Goal: Task Accomplishment & Management: Complete application form

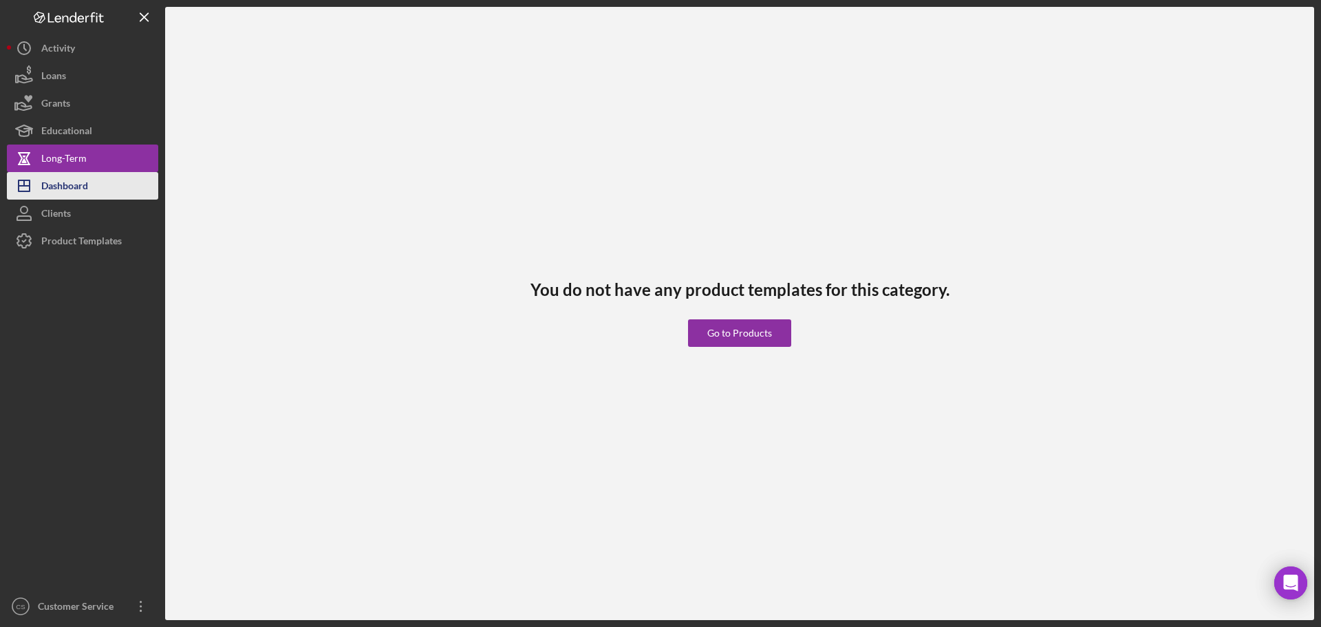
click at [81, 182] on div "Dashboard" at bounding box center [64, 187] width 47 height 31
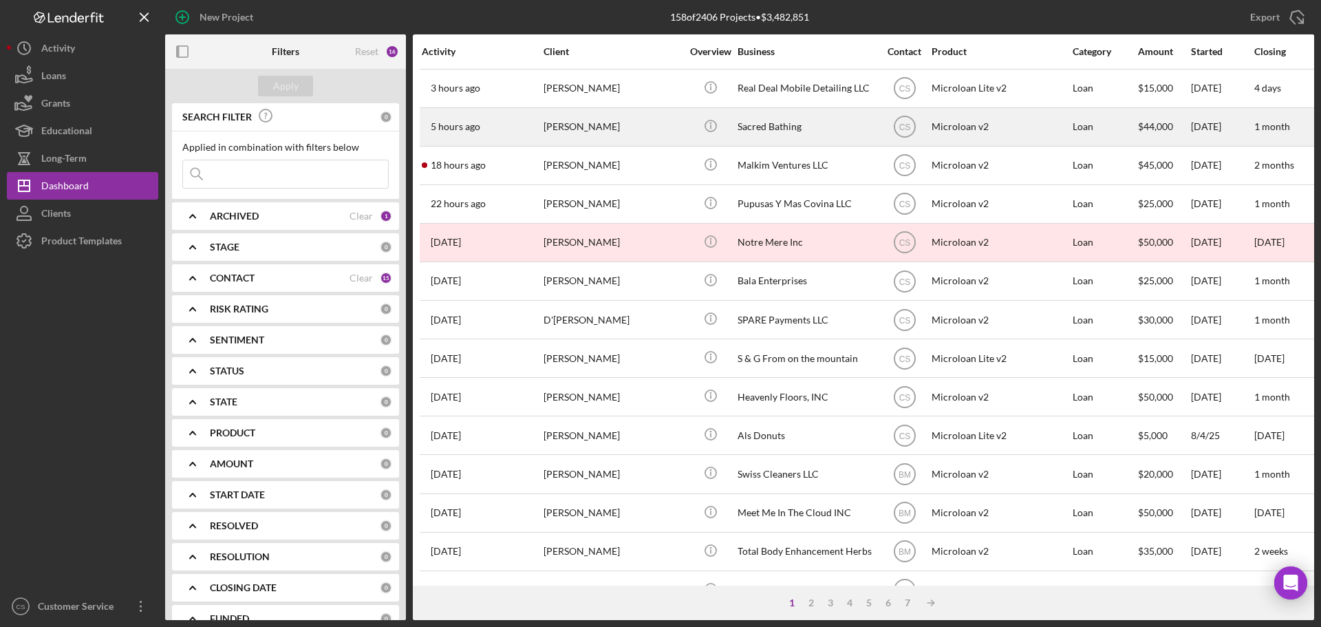
click at [647, 130] on div "[PERSON_NAME]" at bounding box center [613, 127] width 138 height 36
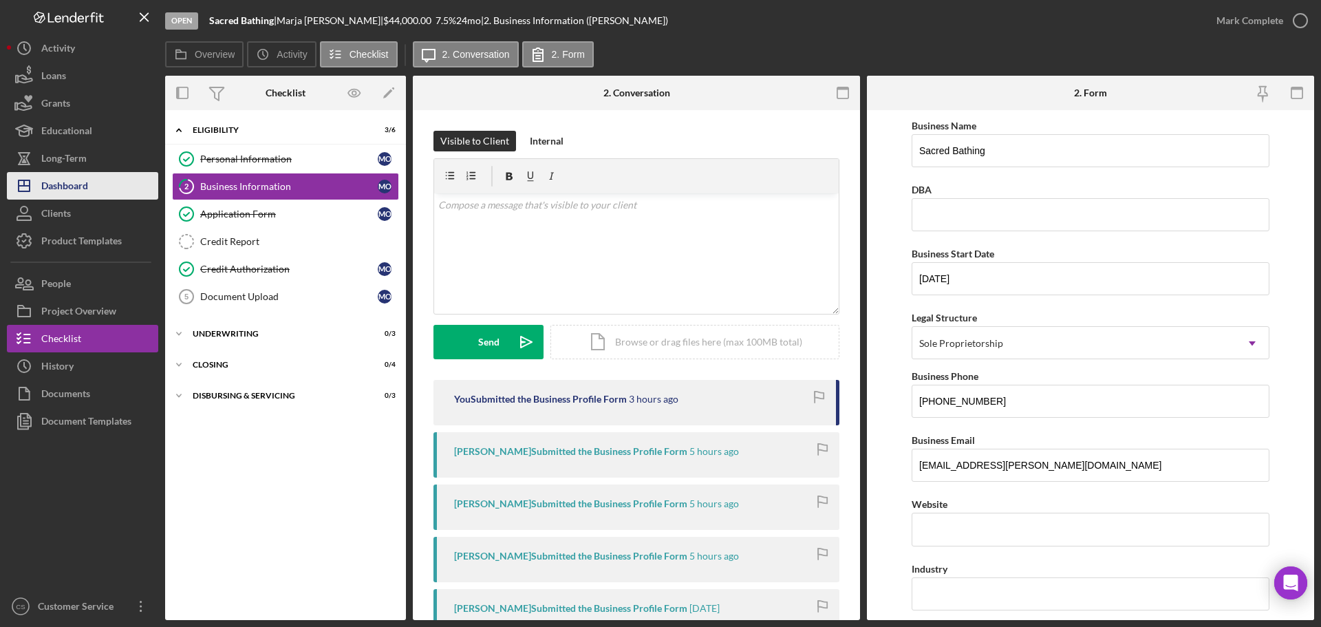
click at [84, 182] on div "Dashboard" at bounding box center [64, 187] width 47 height 31
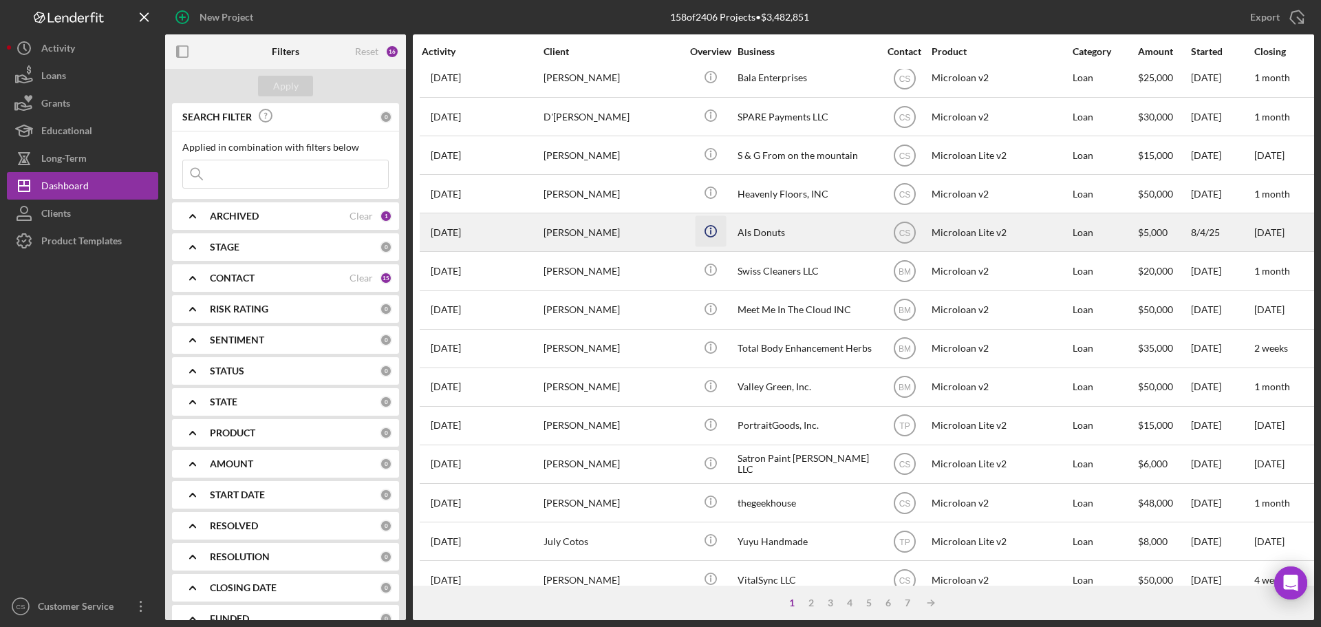
scroll to position [206, 0]
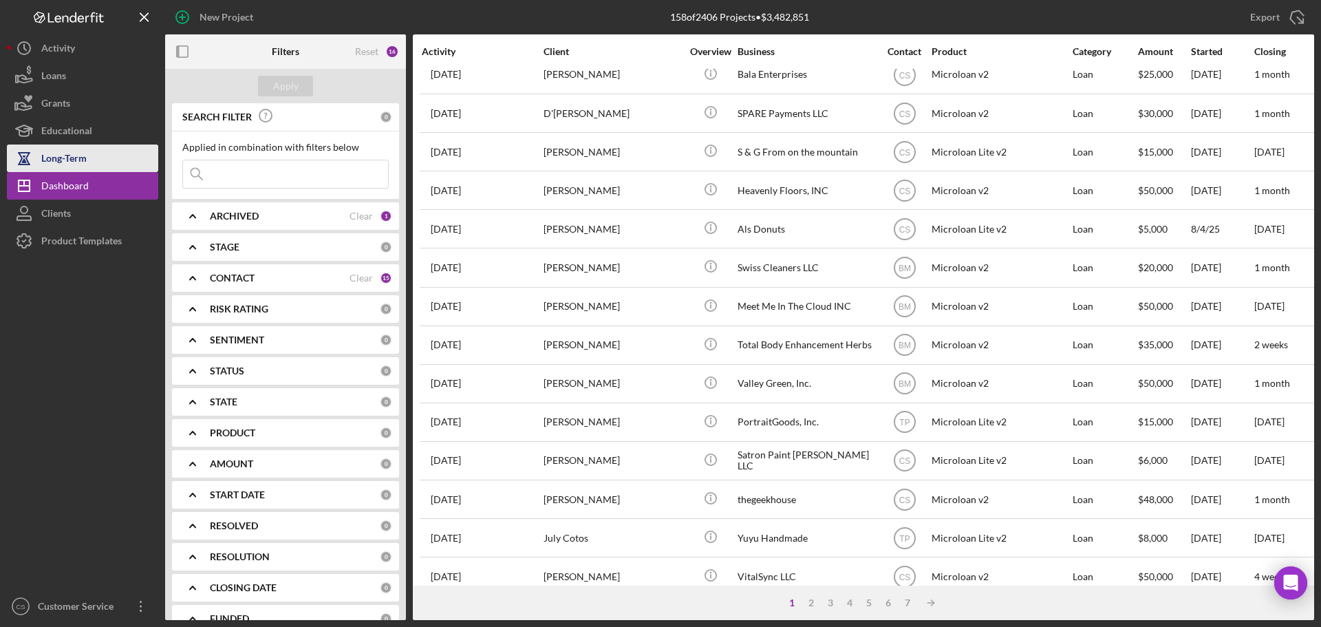
click at [72, 163] on div "Long-Term" at bounding box center [63, 159] width 45 height 31
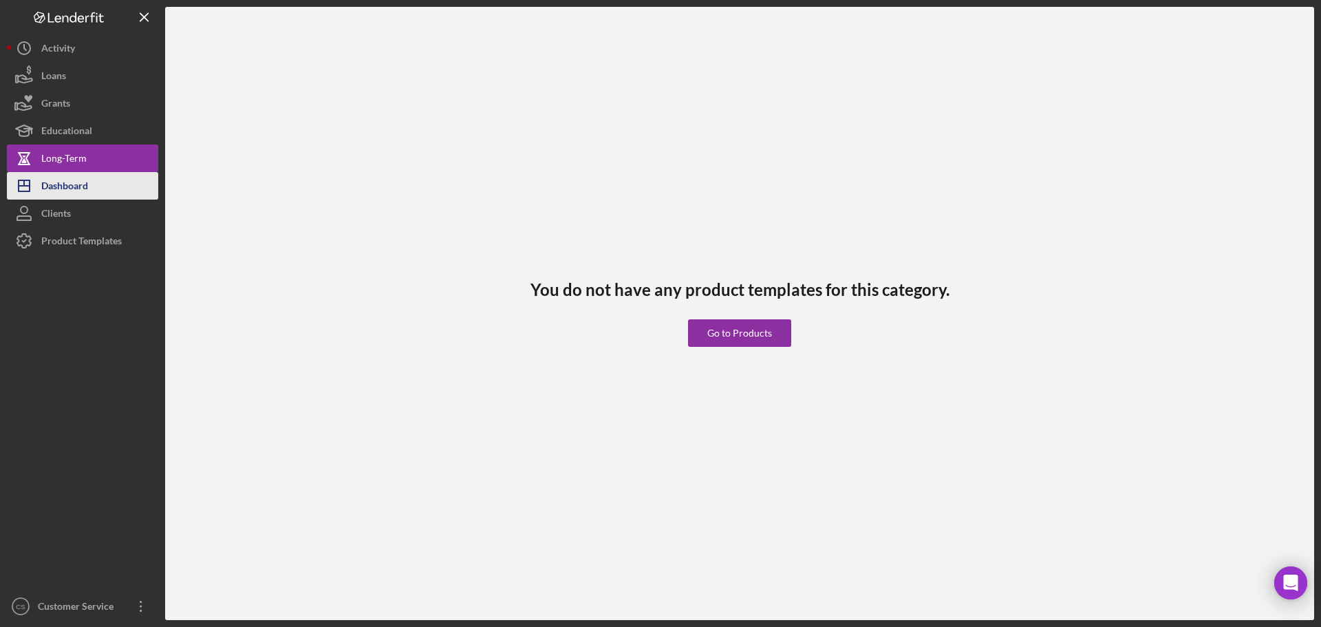
click at [75, 185] on div "Dashboard" at bounding box center [64, 187] width 47 height 31
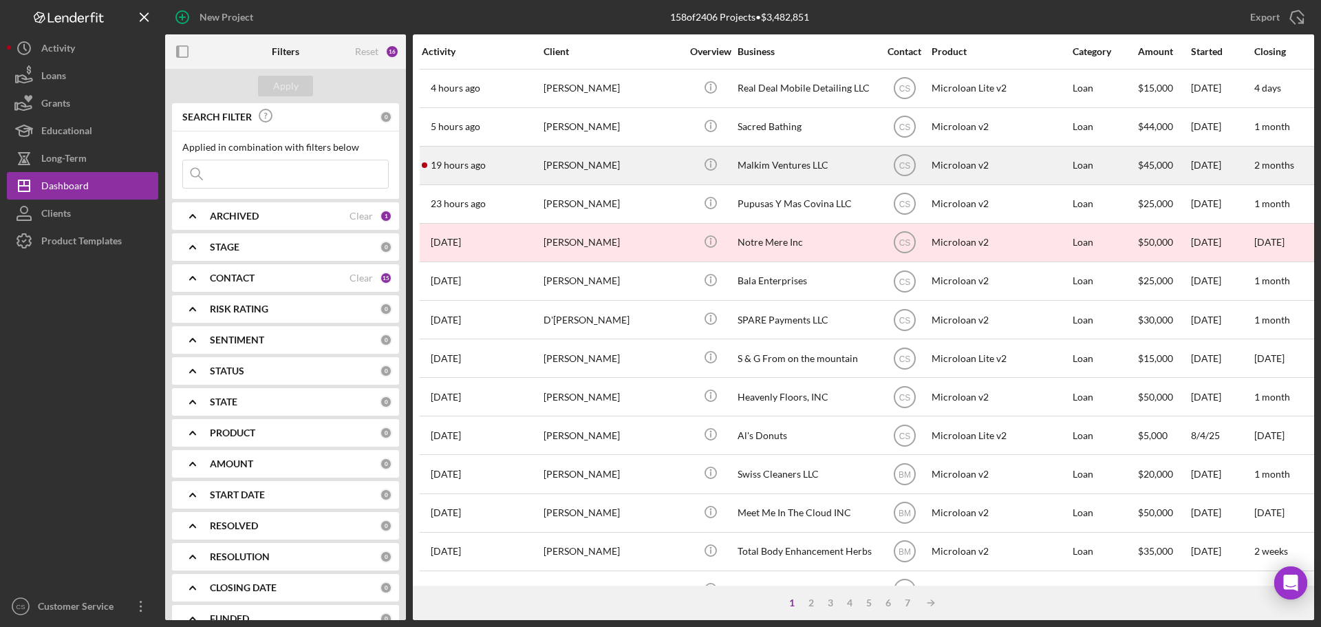
click at [609, 164] on div "[PERSON_NAME]" at bounding box center [613, 165] width 138 height 36
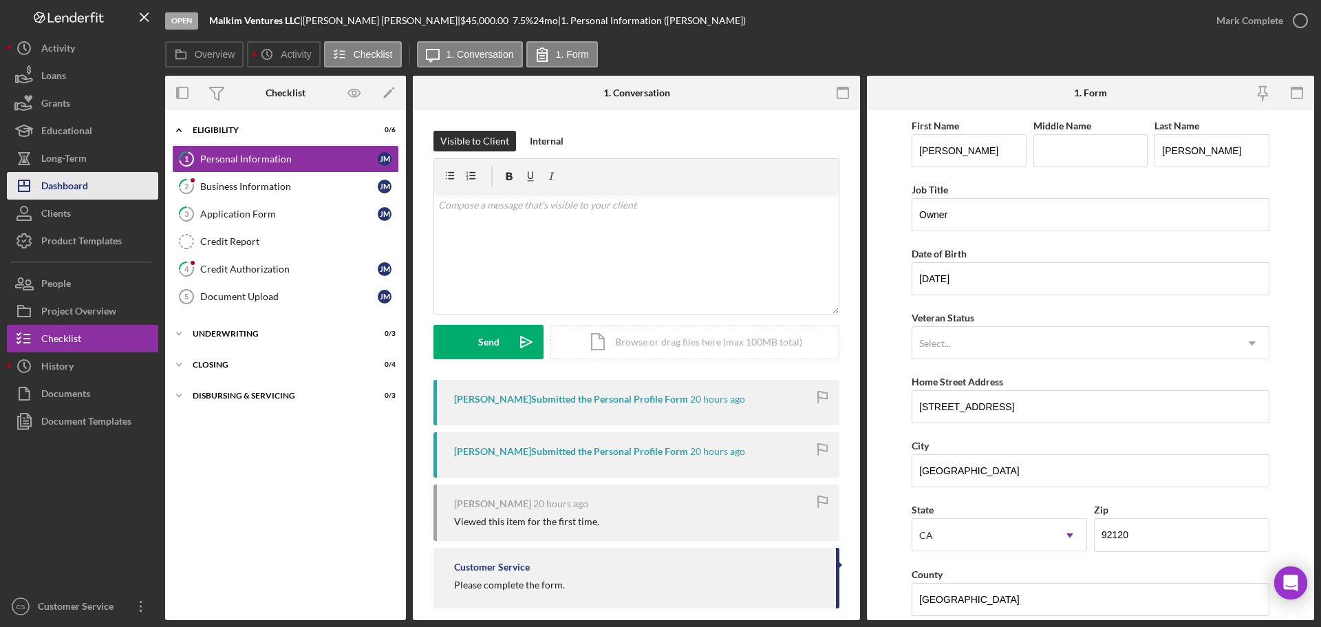
click at [78, 184] on div "Dashboard" at bounding box center [64, 187] width 47 height 31
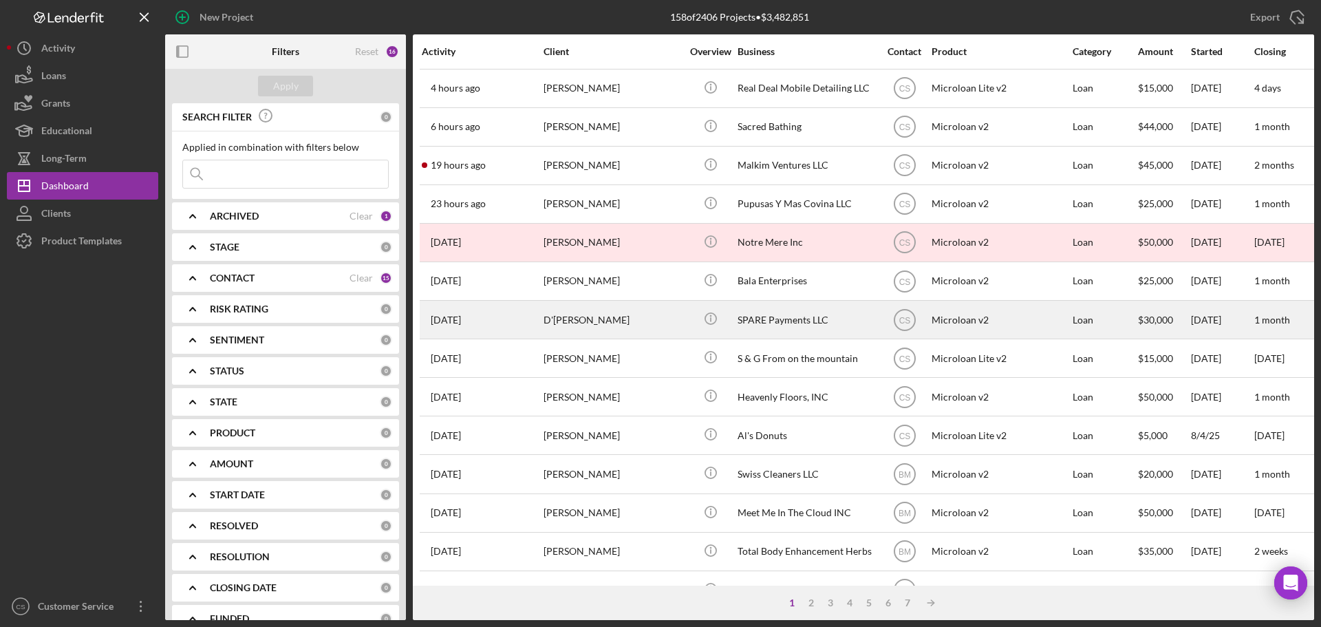
click at [647, 319] on div "D'[PERSON_NAME]" at bounding box center [613, 319] width 138 height 36
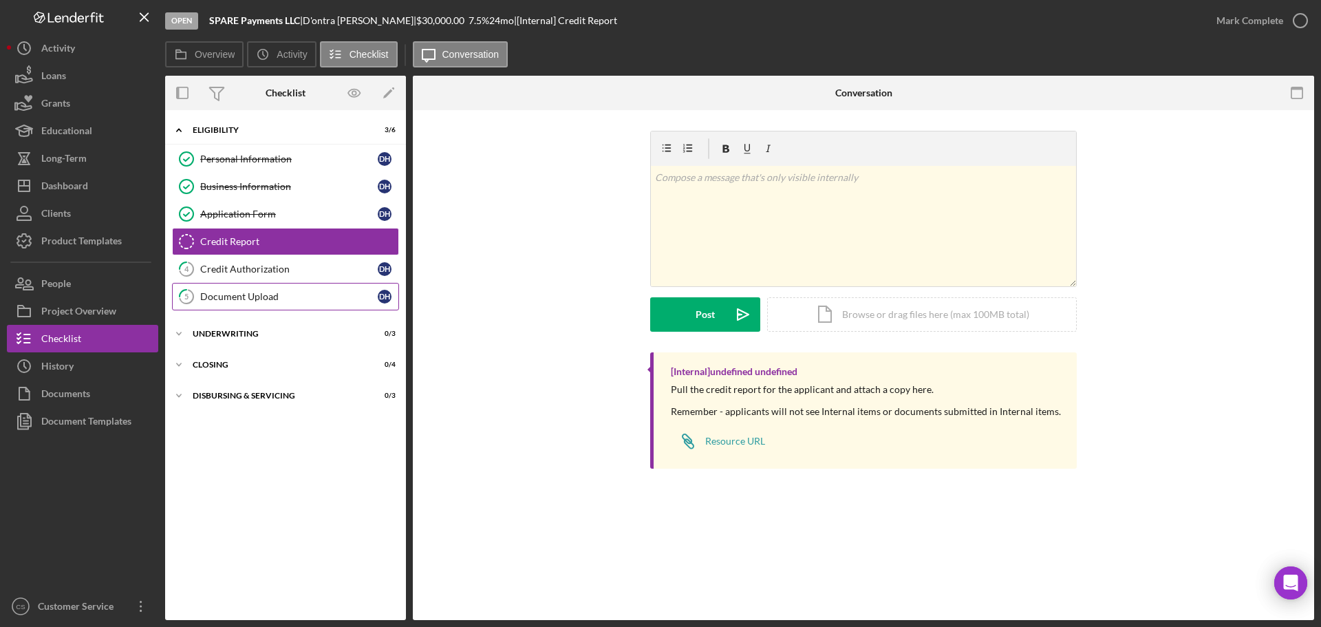
click at [251, 295] on div "Document Upload" at bounding box center [289, 296] width 178 height 11
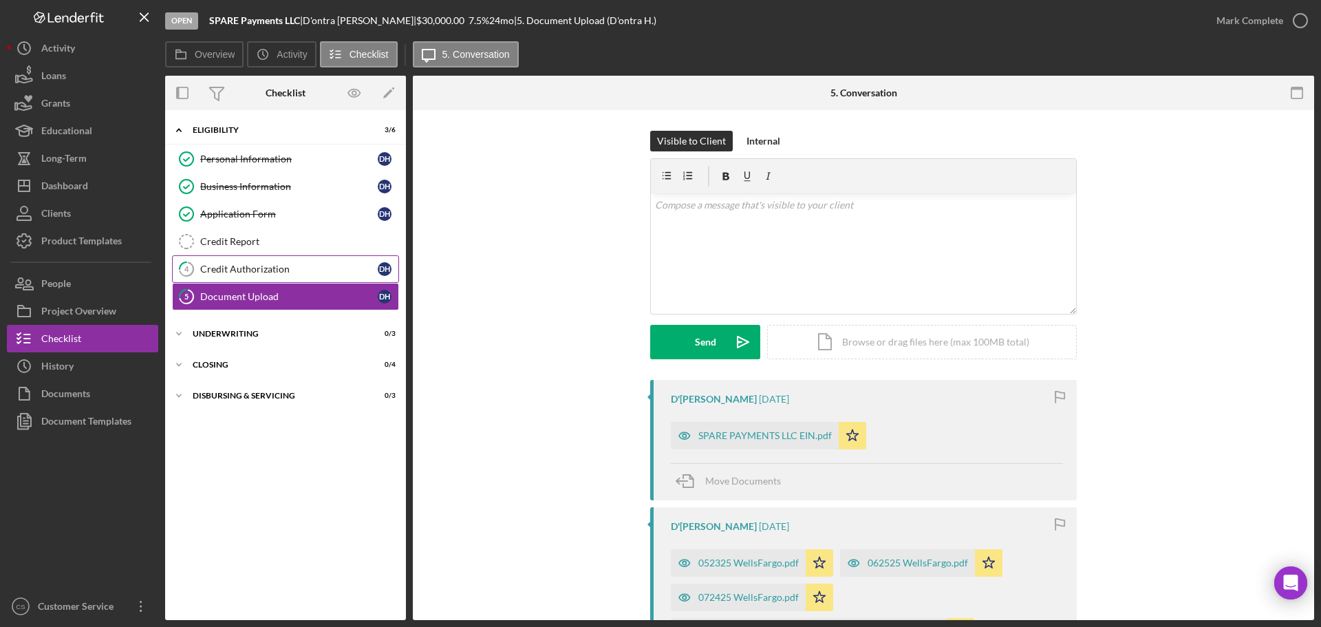
click at [302, 264] on div "Credit Authorization" at bounding box center [289, 269] width 178 height 11
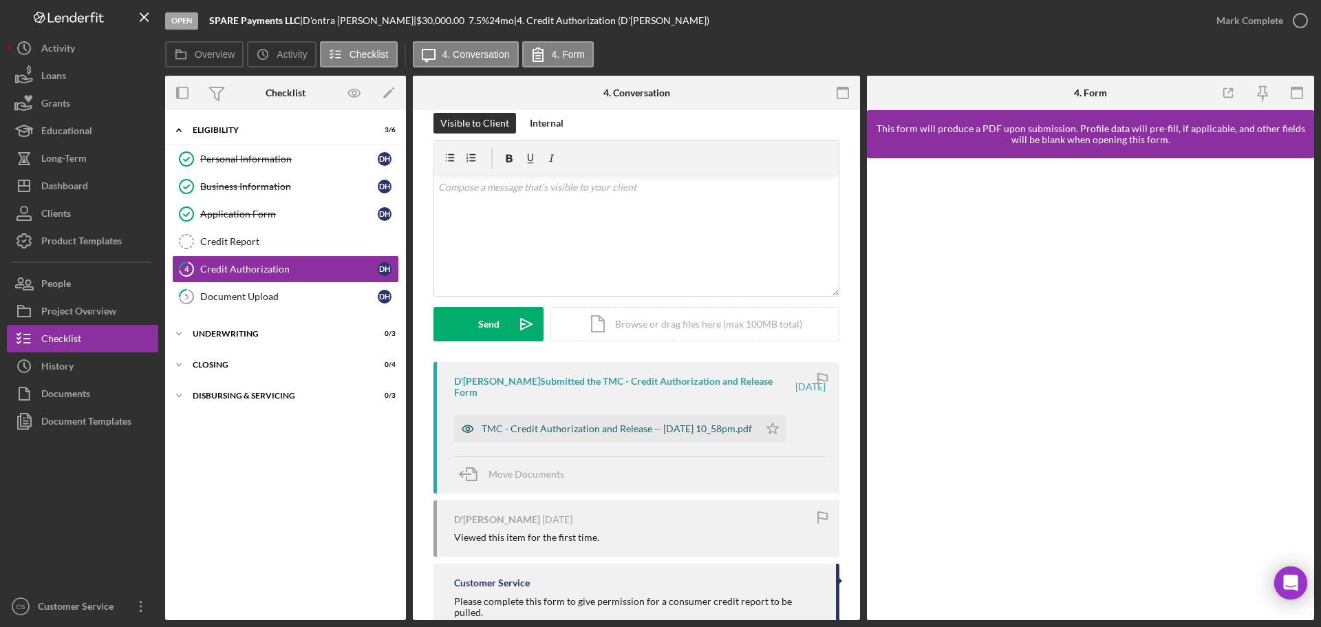
scroll to position [50, 0]
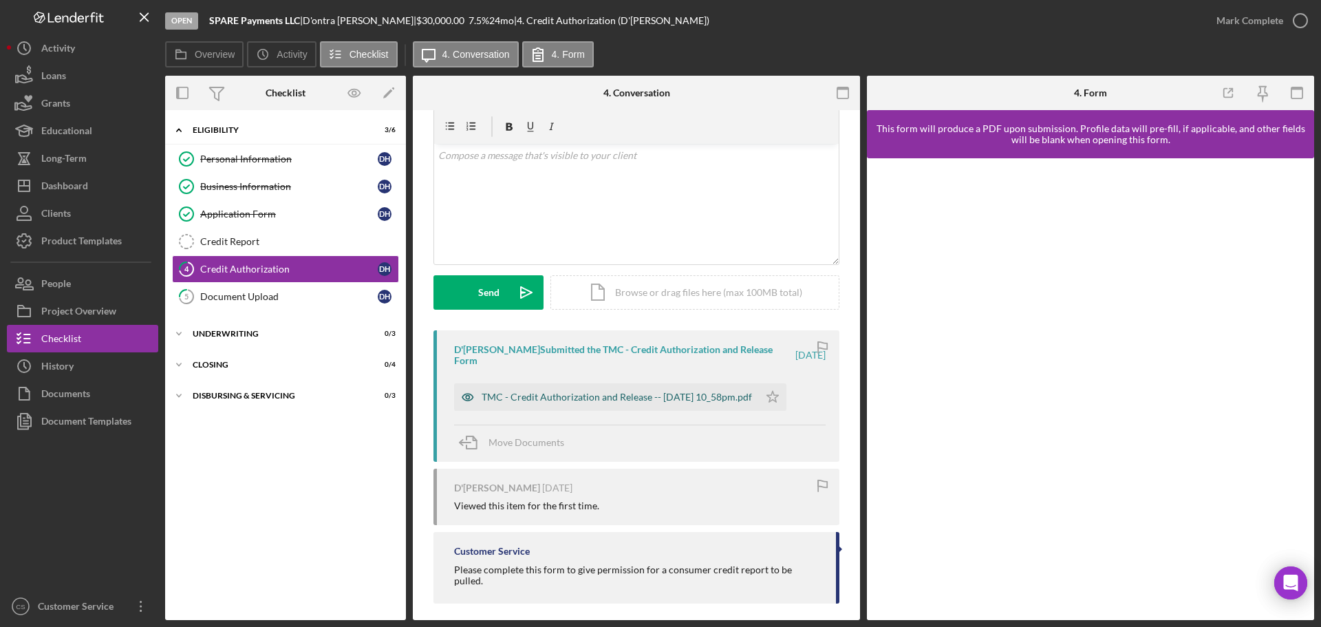
click at [590, 393] on div "TMC - Credit Authorization and Release -- [DATE] 10_58pm.pdf" at bounding box center [617, 396] width 270 height 11
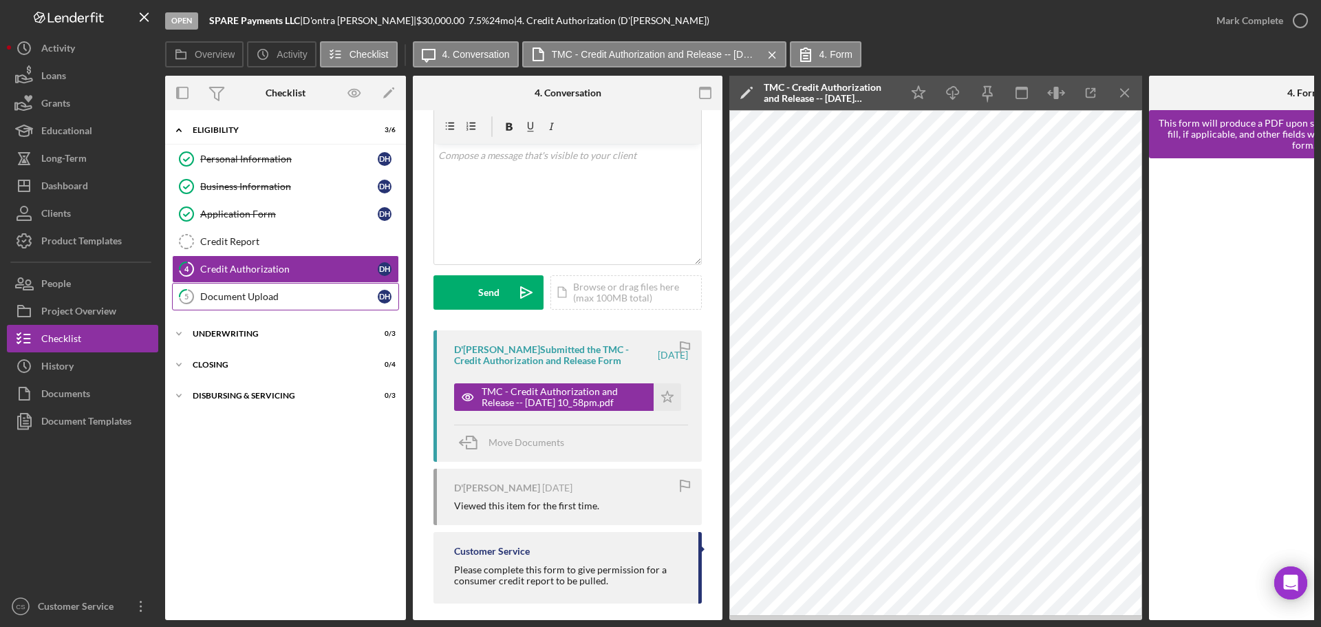
click at [275, 307] on link "5 Document Upload D H" at bounding box center [285, 297] width 227 height 28
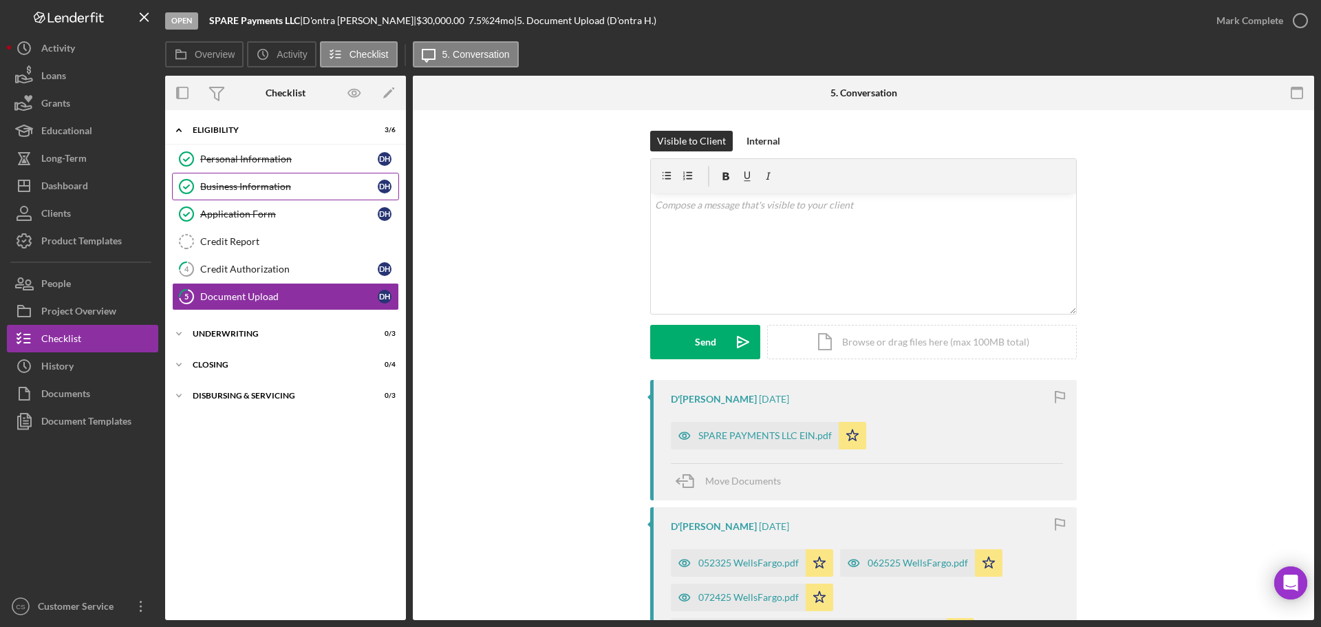
click at [275, 181] on div "Business Information" at bounding box center [289, 186] width 178 height 11
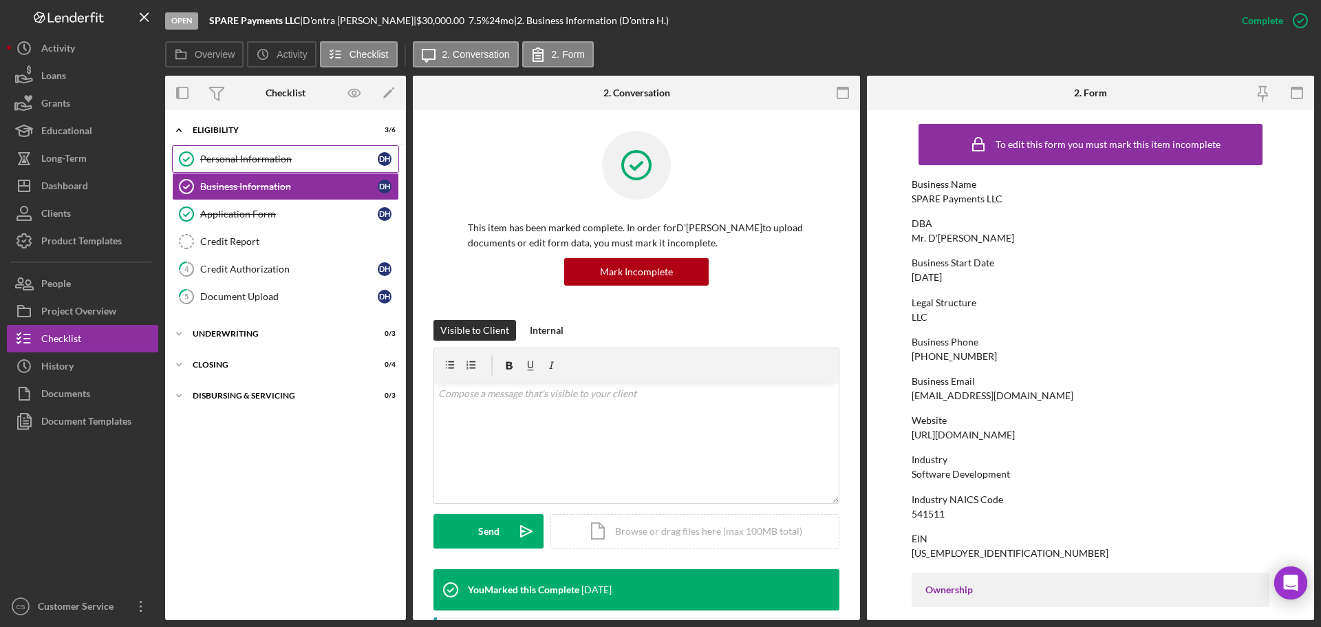
click at [261, 163] on div "Personal Information" at bounding box center [289, 158] width 178 height 11
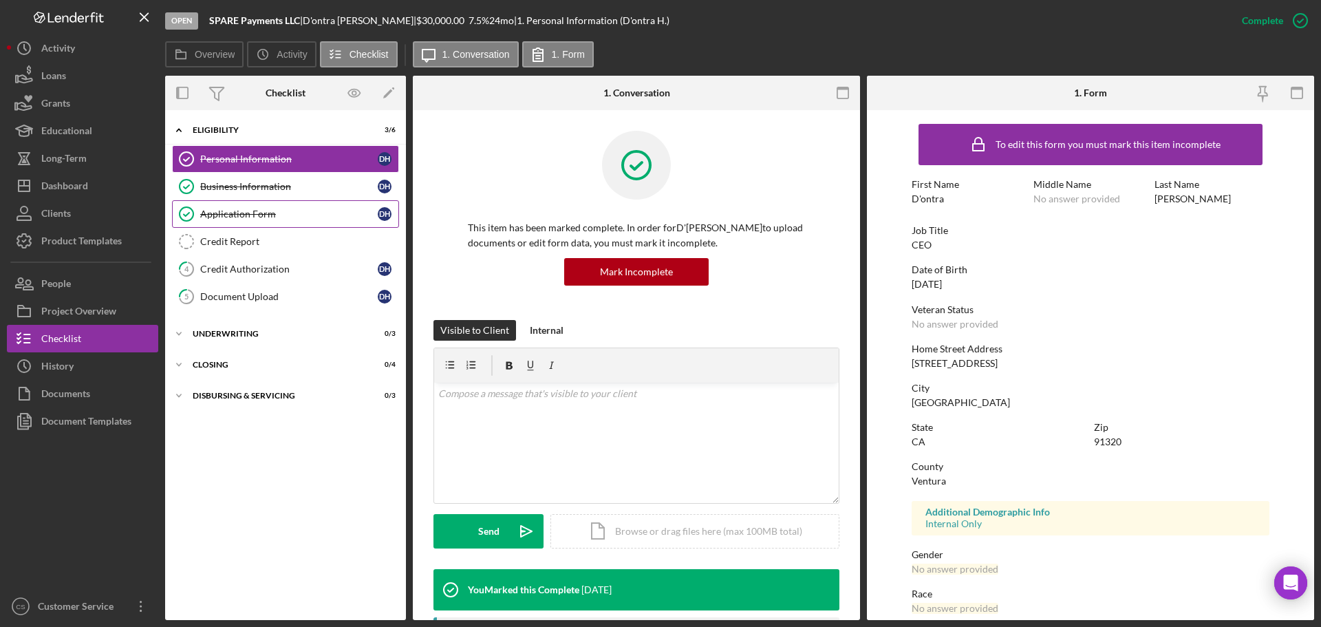
click at [321, 211] on div "Application Form" at bounding box center [289, 213] width 178 height 11
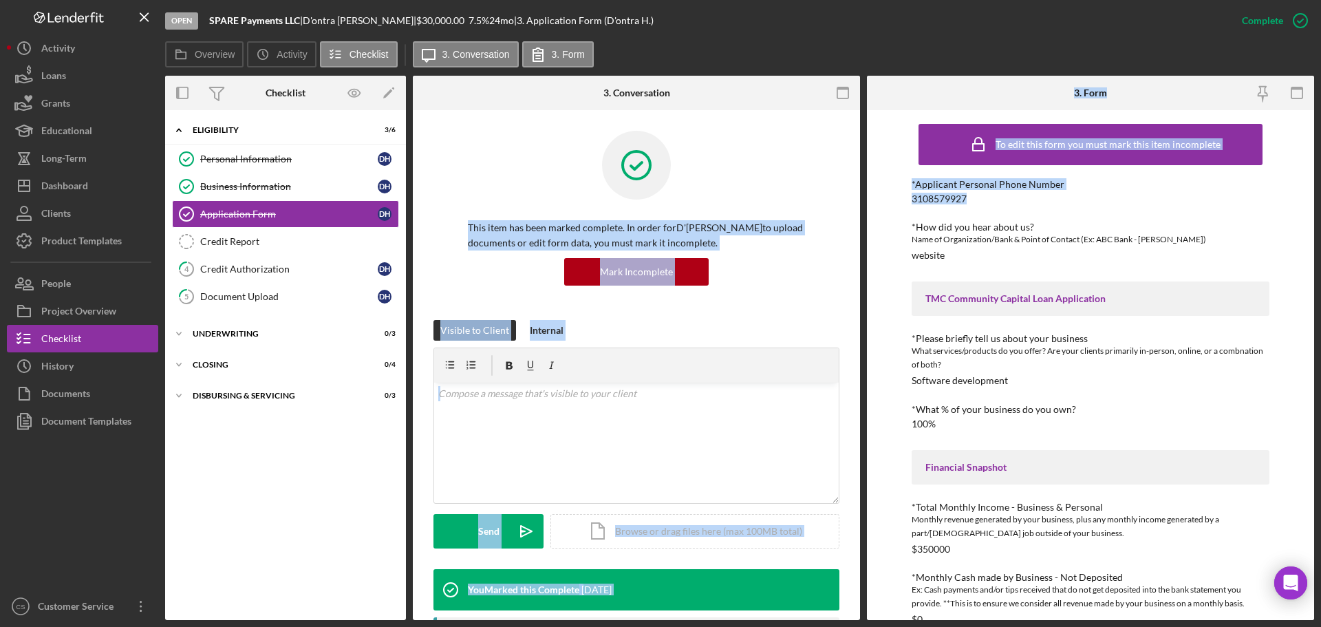
drag, startPoint x: 997, startPoint y: 202, endPoint x: 852, endPoint y: 192, distance: 144.8
click at [852, 192] on div "Overview Internal Workflow Stage Open Icon/Dropdown Arrow Archive (can unarchiv…" at bounding box center [739, 348] width 1149 height 544
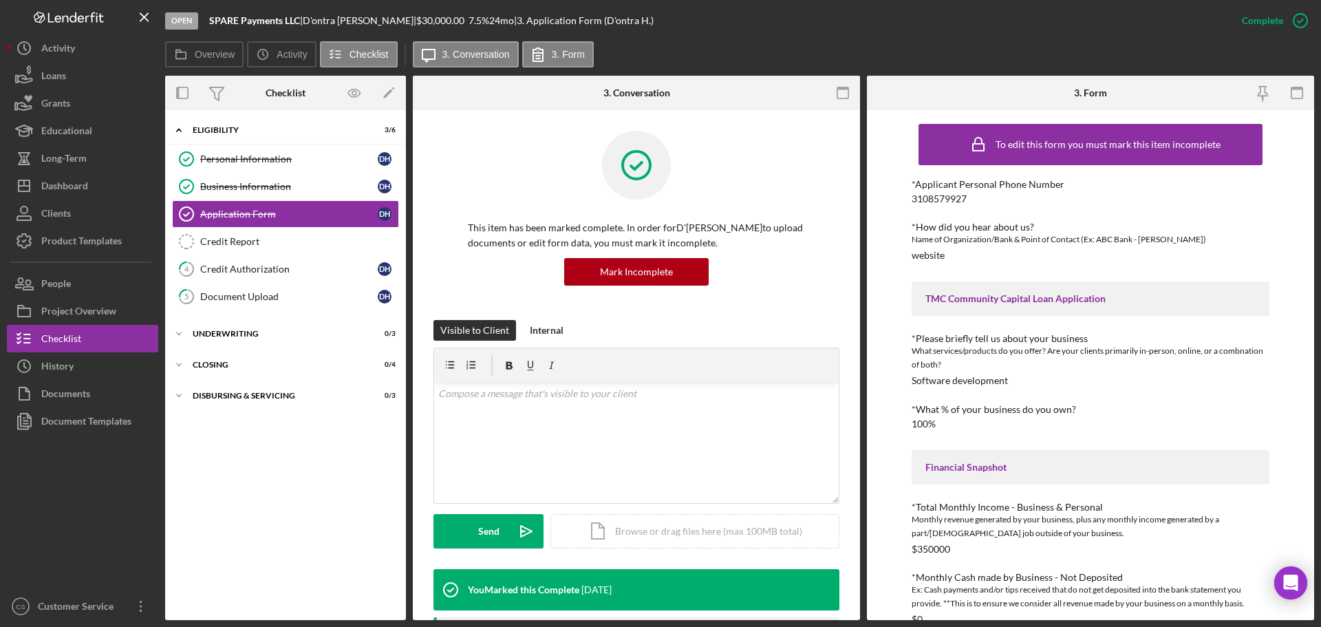
click at [950, 222] on div "*How did you hear about us?" at bounding box center [1091, 227] width 358 height 11
click at [967, 198] on div "*Applicant Personal Phone Number [PHONE_NUMBER]" at bounding box center [1091, 191] width 358 height 25
click at [959, 198] on div "3108579927" at bounding box center [939, 198] width 55 height 11
copy div "3108579927"
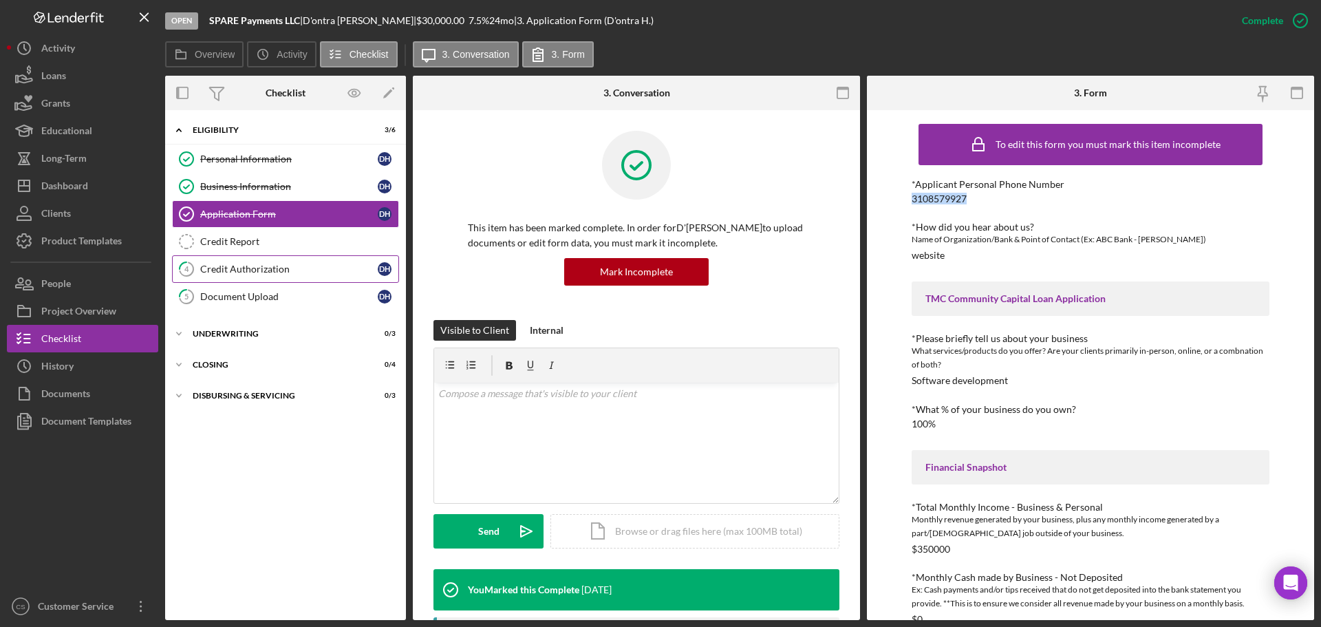
click at [267, 264] on div "Credit Authorization" at bounding box center [289, 269] width 178 height 11
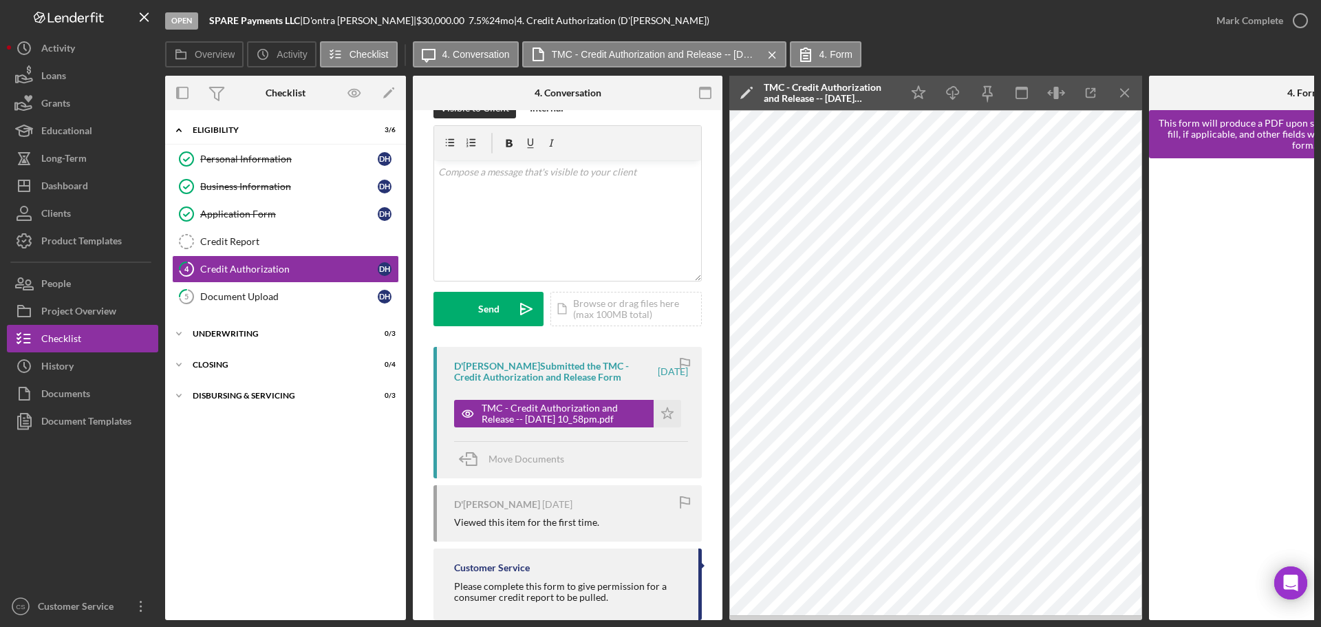
scroll to position [65, 0]
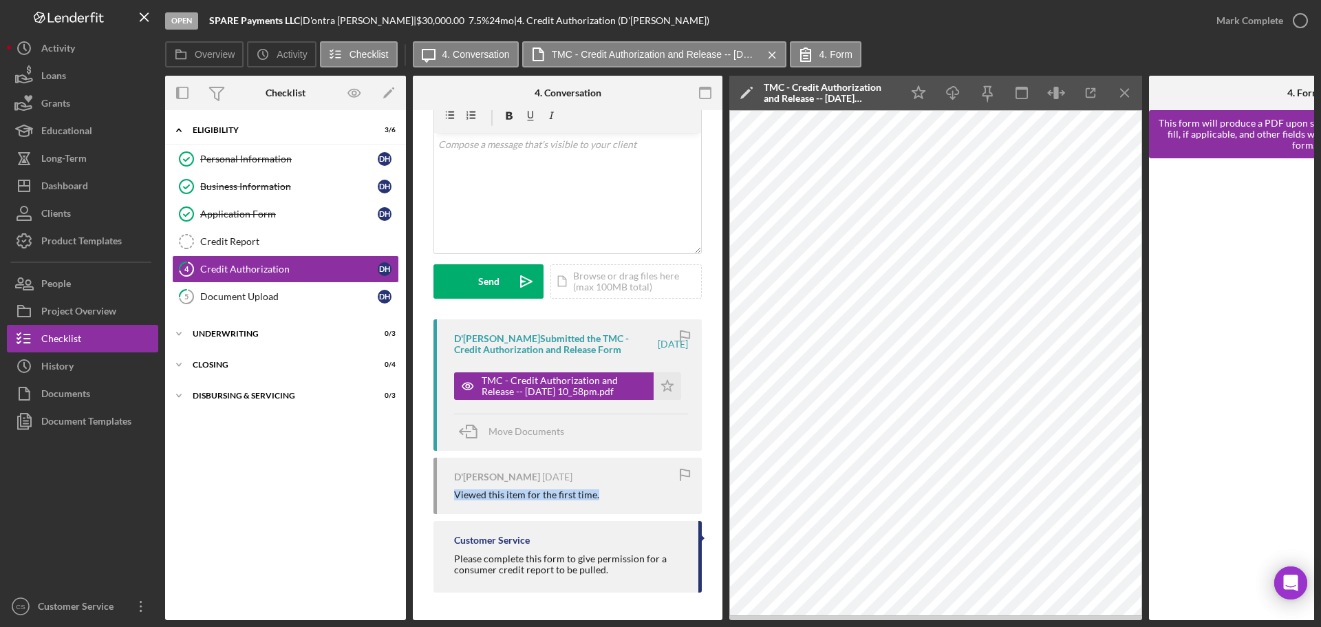
drag, startPoint x: 601, startPoint y: 490, endPoint x: 440, endPoint y: 494, distance: 161.0
click at [440, 494] on div "D'[PERSON_NAME] [DATE] Viewed this item for the first time." at bounding box center [567, 486] width 268 height 56
drag, startPoint x: 614, startPoint y: 566, endPoint x: 452, endPoint y: 550, distance: 163.1
click at [452, 550] on div "Customer Service Please complete this form to give permission for a consumer cr…" at bounding box center [567, 556] width 268 height 71
copy div "Please complete this form to give permission for a consumer credit report to be…"
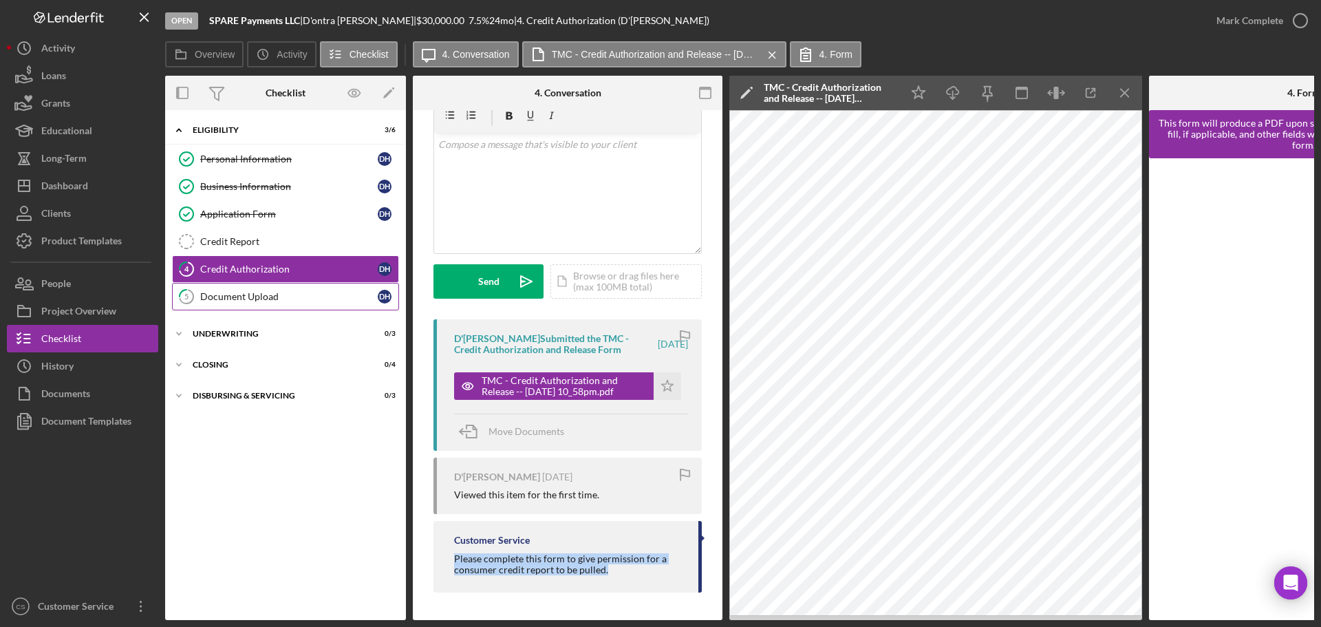
click at [262, 294] on div "Document Upload" at bounding box center [289, 296] width 178 height 11
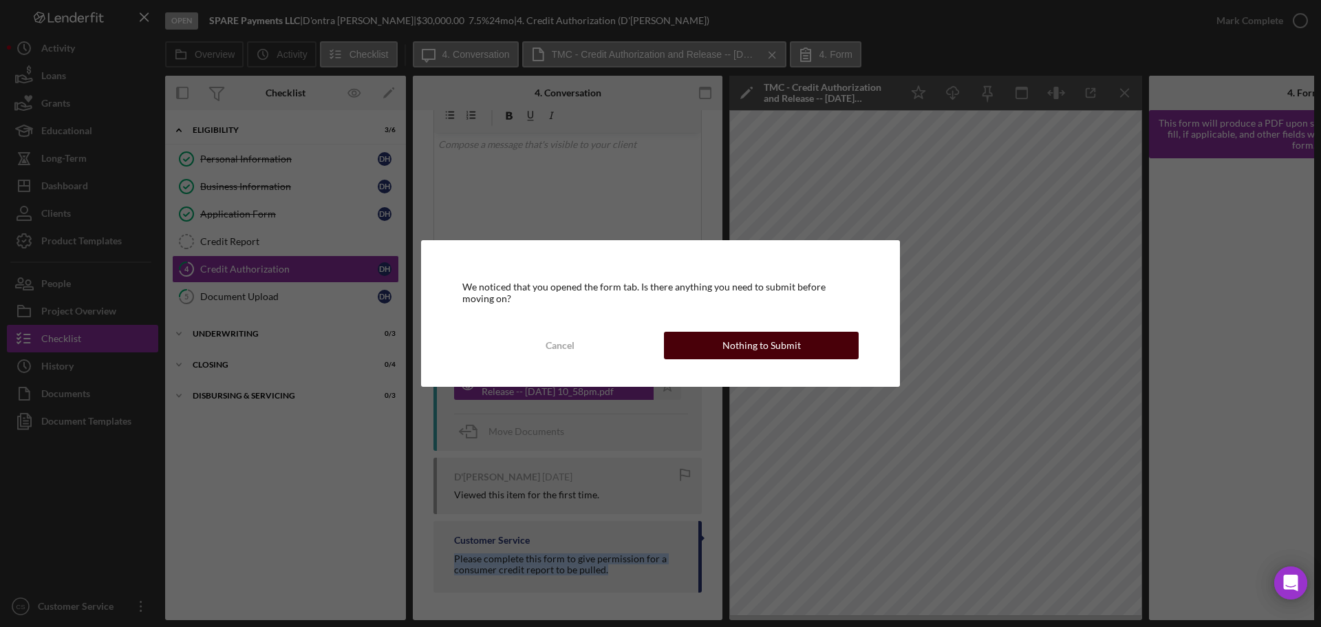
click at [747, 354] on div "Nothing to Submit" at bounding box center [761, 346] width 78 height 28
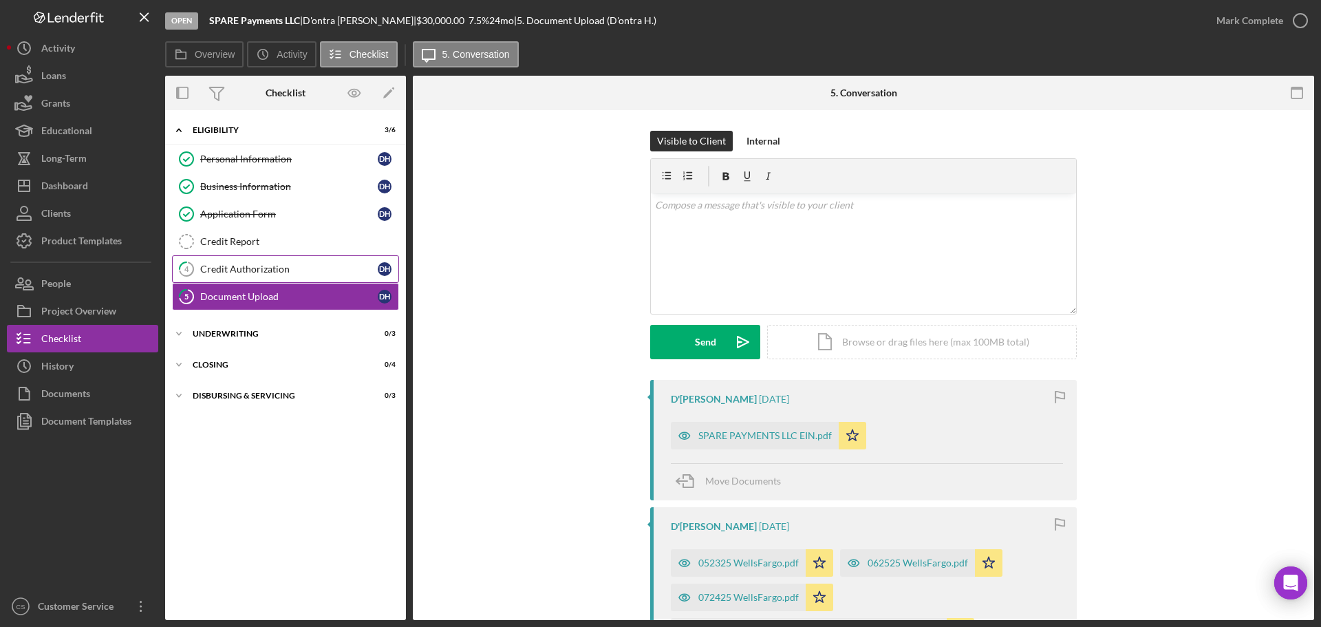
click at [310, 273] on div "Credit Authorization" at bounding box center [289, 269] width 178 height 11
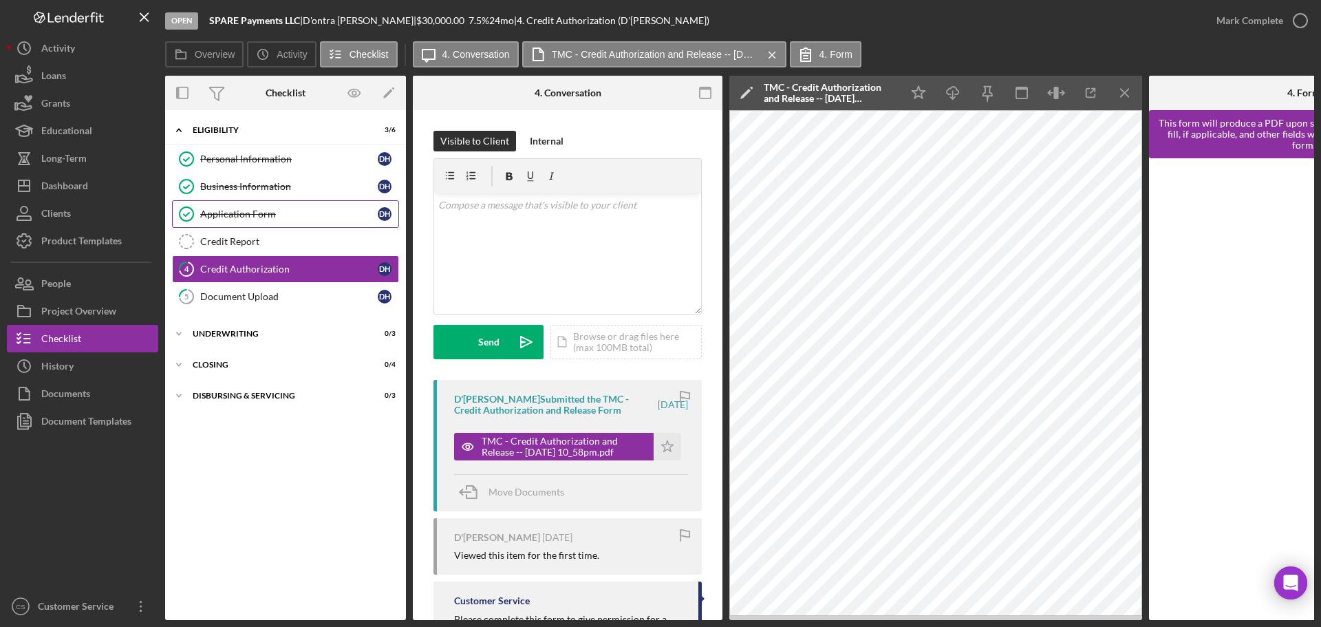
click at [301, 216] on div "Application Form" at bounding box center [289, 213] width 178 height 11
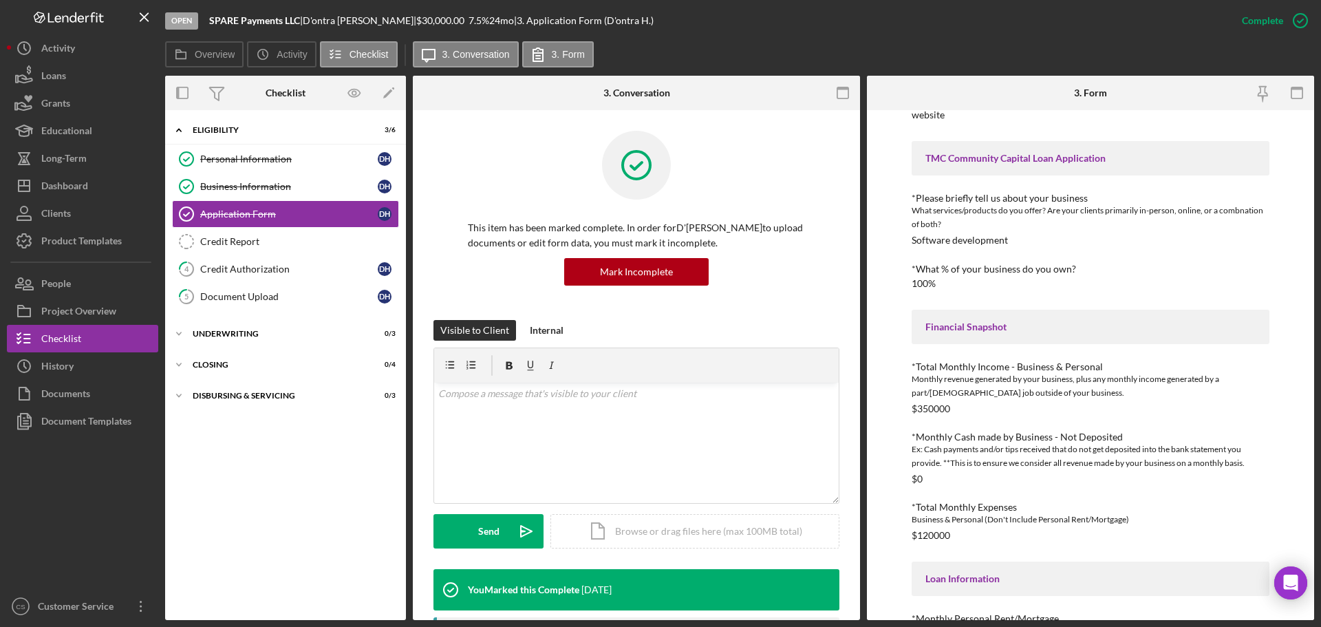
scroll to position [117, 0]
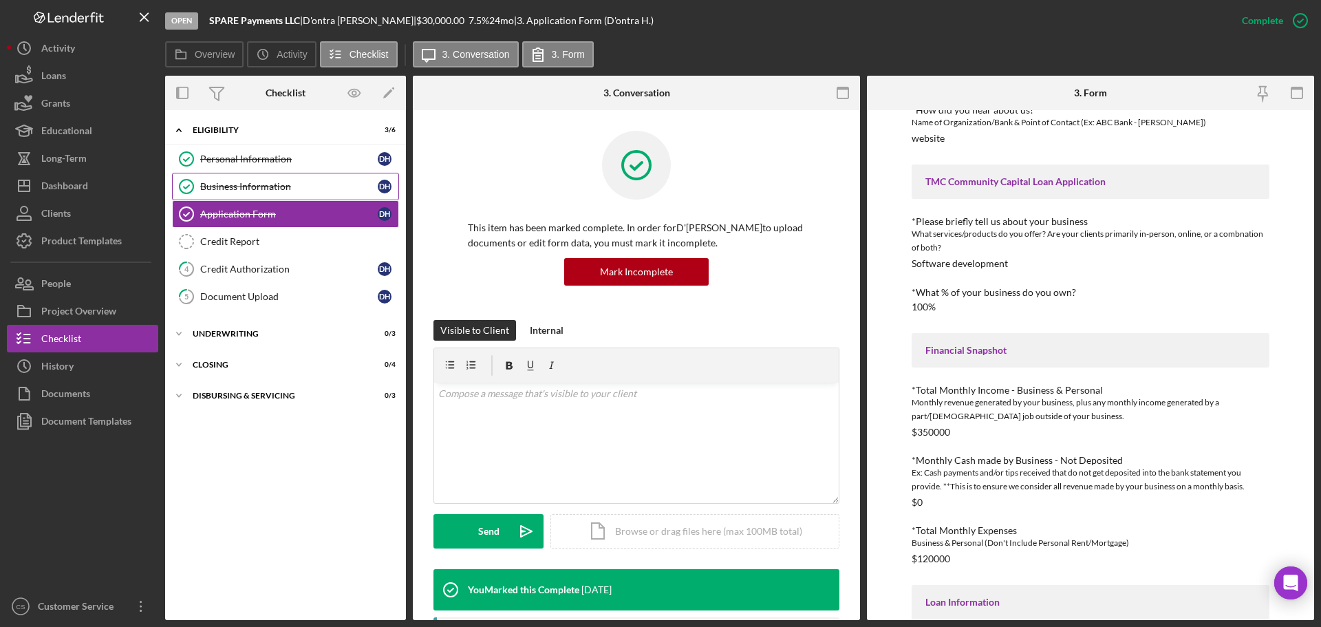
click at [334, 179] on link "Business Information Business Information D H" at bounding box center [285, 187] width 227 height 28
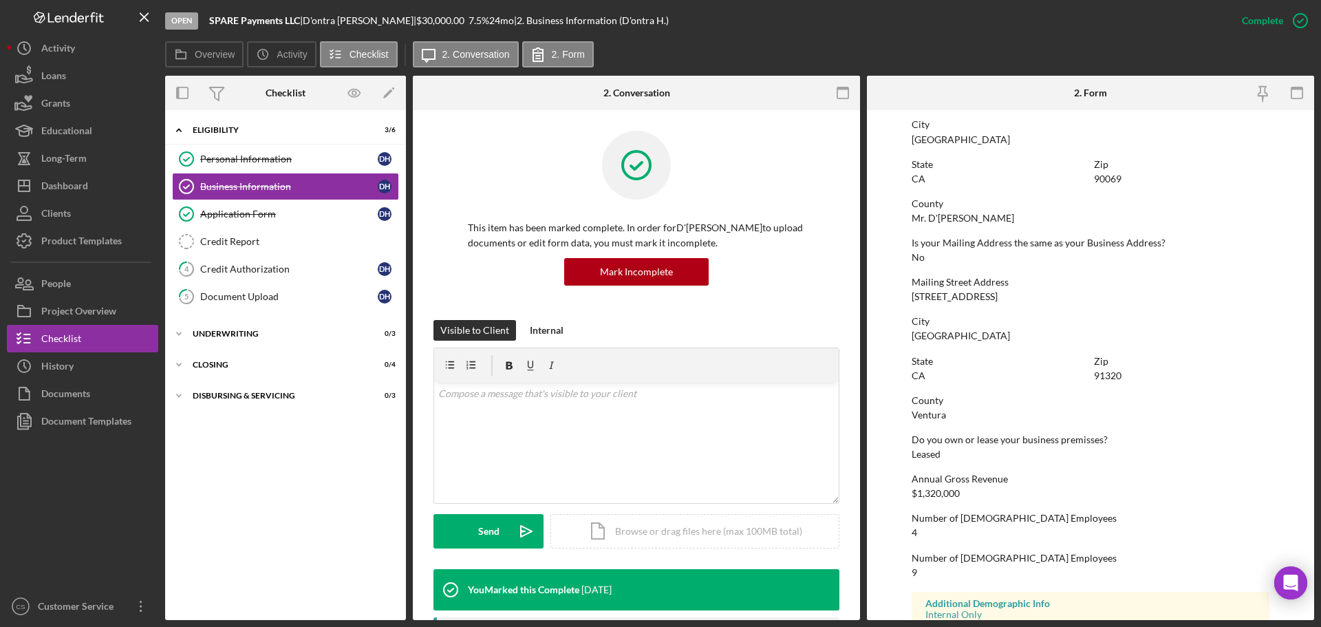
scroll to position [685, 0]
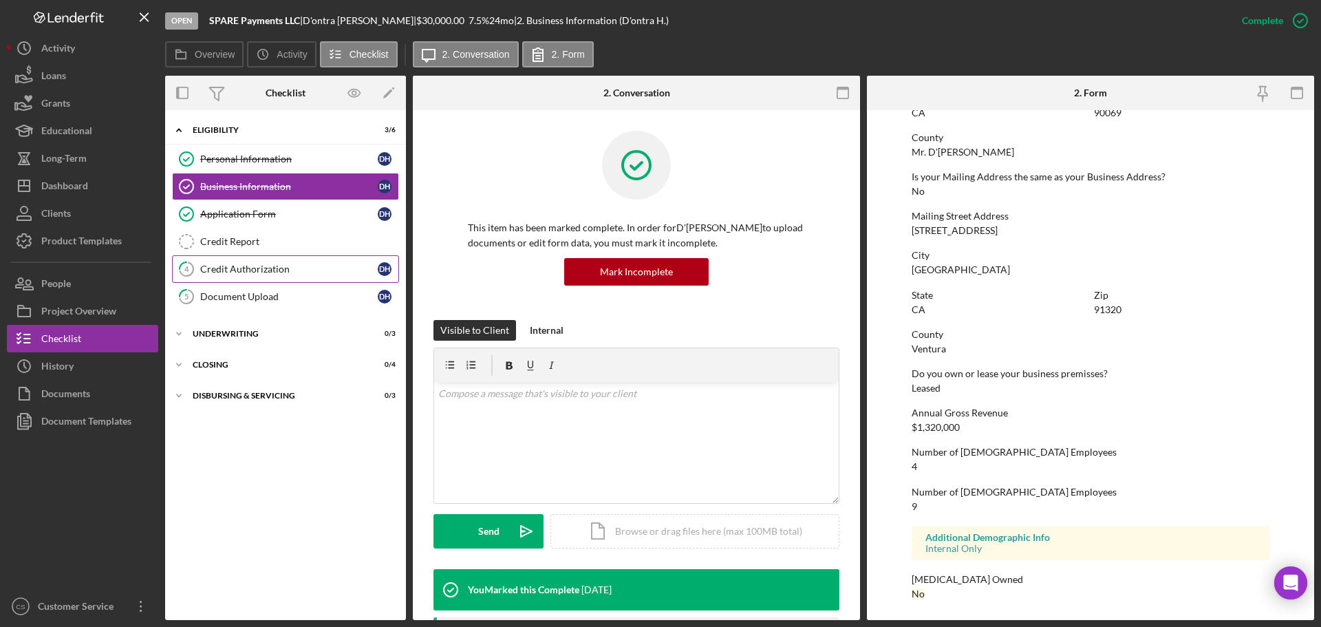
click at [321, 277] on link "4 Credit Authorization D H" at bounding box center [285, 269] width 227 height 28
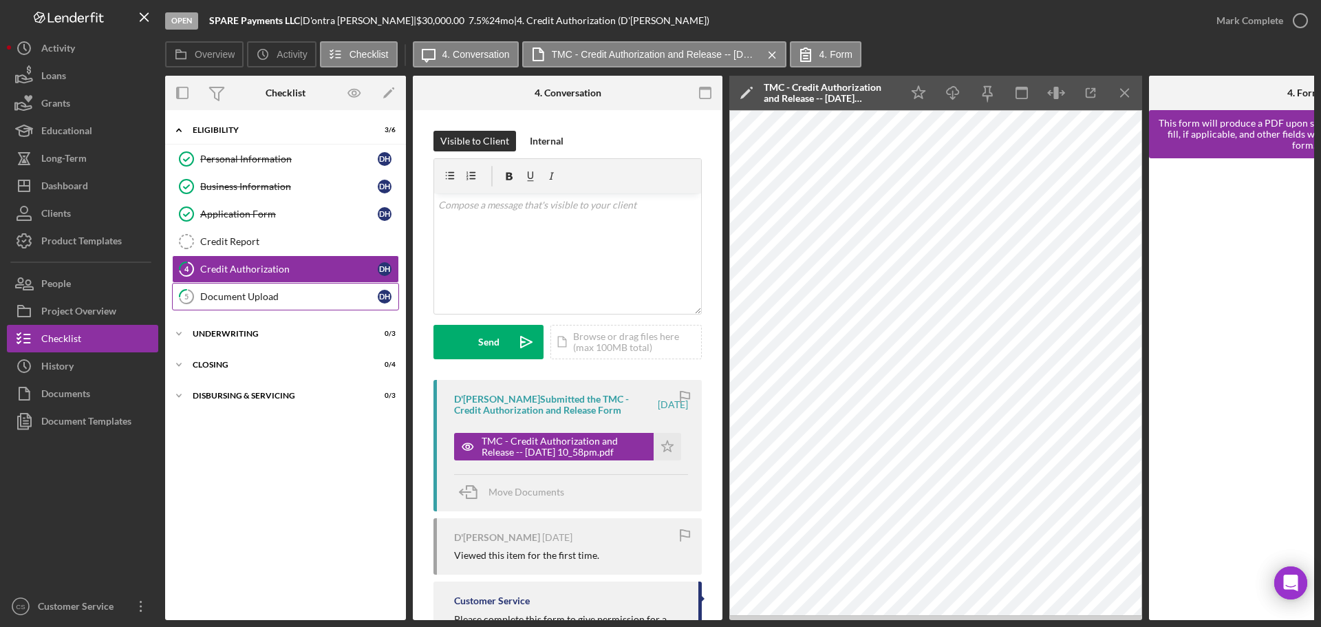
click at [327, 299] on div "Document Upload" at bounding box center [289, 296] width 178 height 11
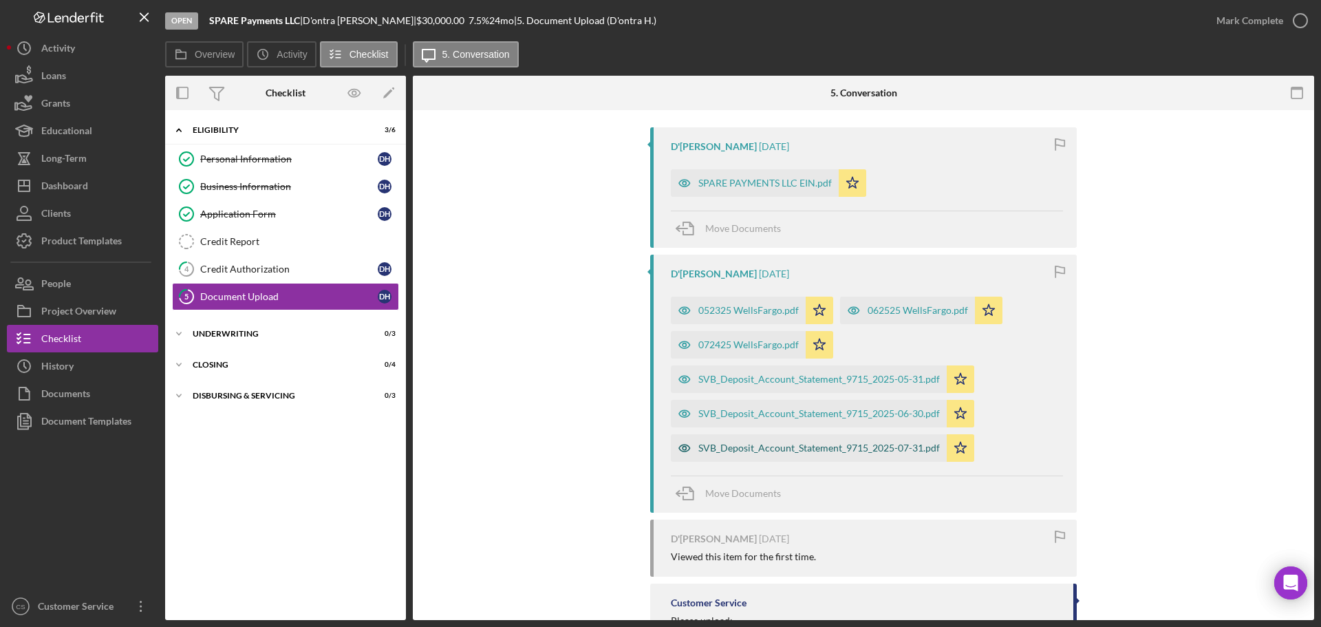
scroll to position [275, 0]
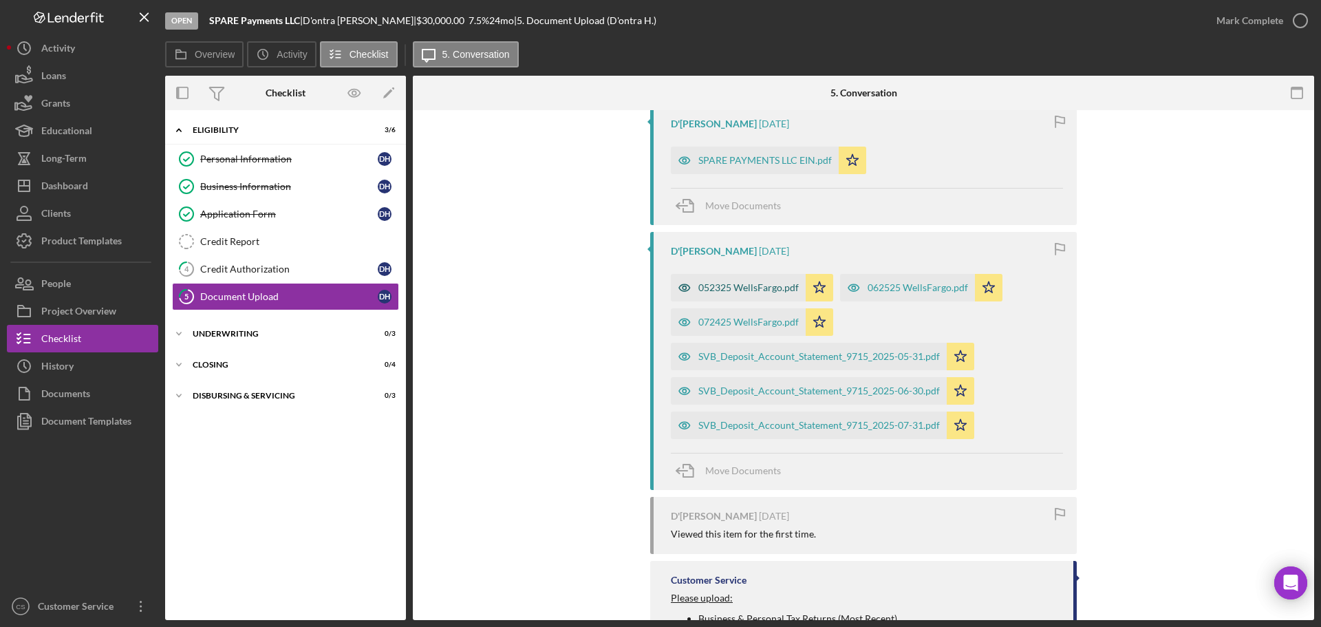
click at [739, 286] on div "052325 WellsFargo.pdf" at bounding box center [748, 287] width 100 height 11
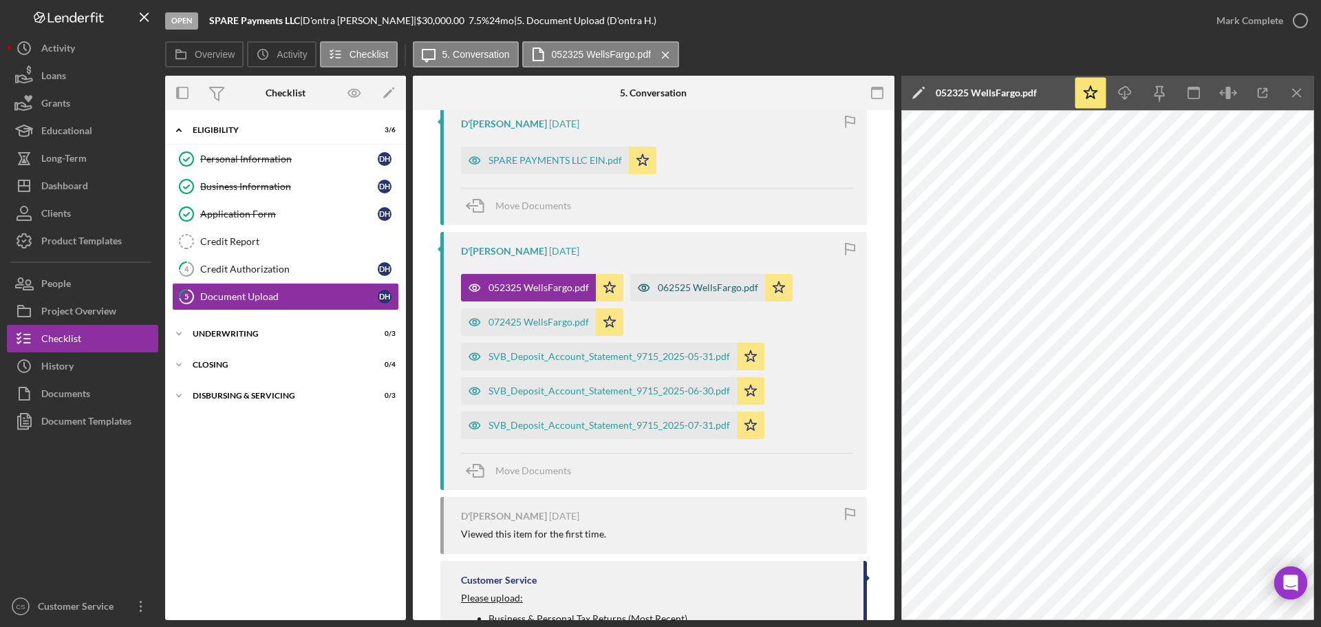
click at [679, 290] on div "062525 WellsFargo.pdf" at bounding box center [708, 287] width 100 height 11
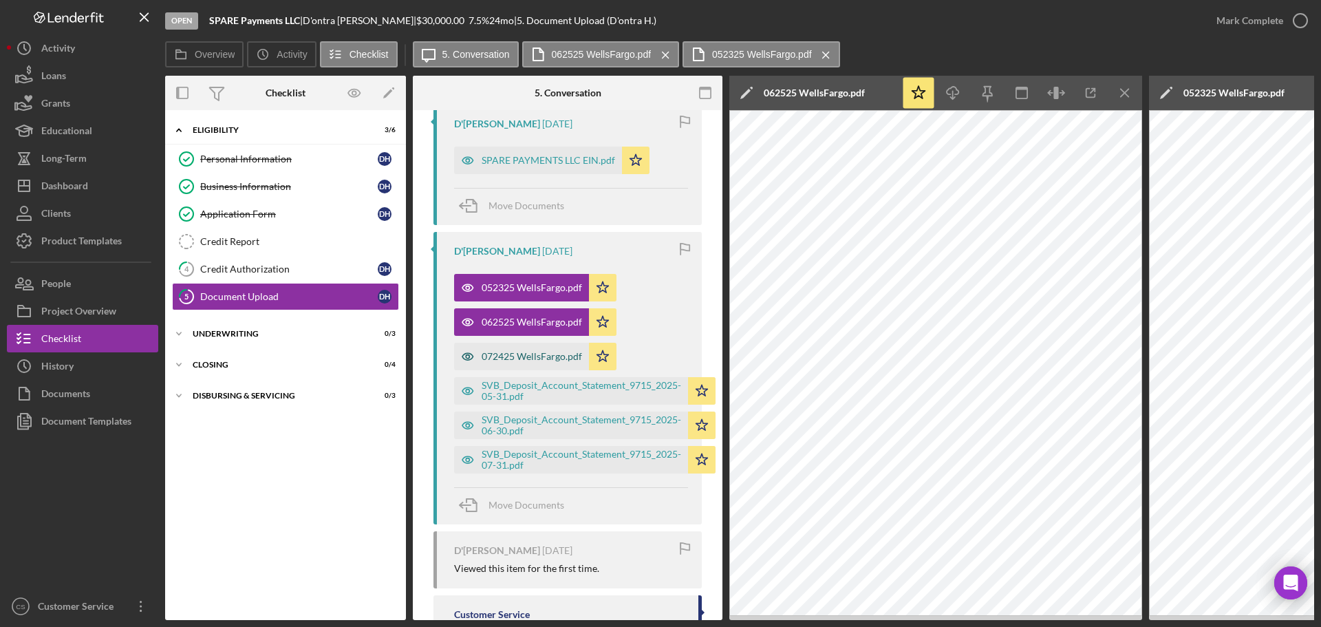
click at [499, 363] on div "072425 WellsFargo.pdf" at bounding box center [521, 357] width 135 height 28
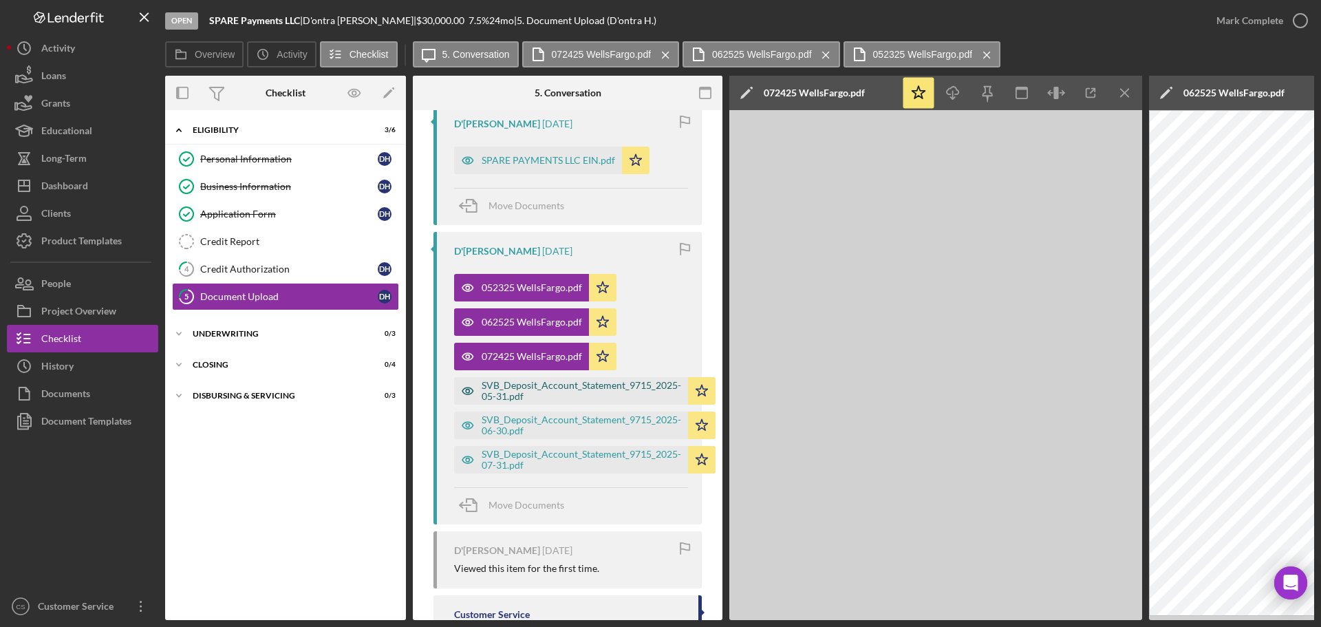
click at [528, 385] on div "SVB_Deposit_Account_Statement_9715_2025-05-31.pdf" at bounding box center [582, 391] width 200 height 22
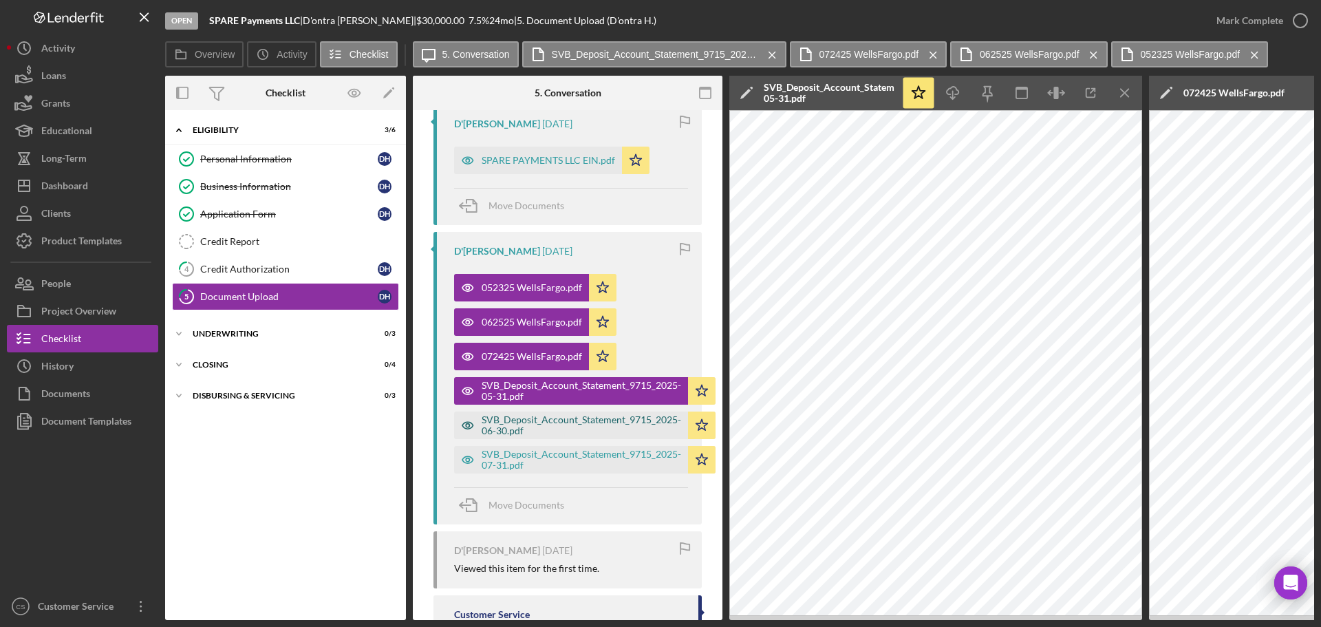
click at [530, 418] on div "SVB_Deposit_Account_Statement_9715_2025-06-30.pdf" at bounding box center [582, 425] width 200 height 22
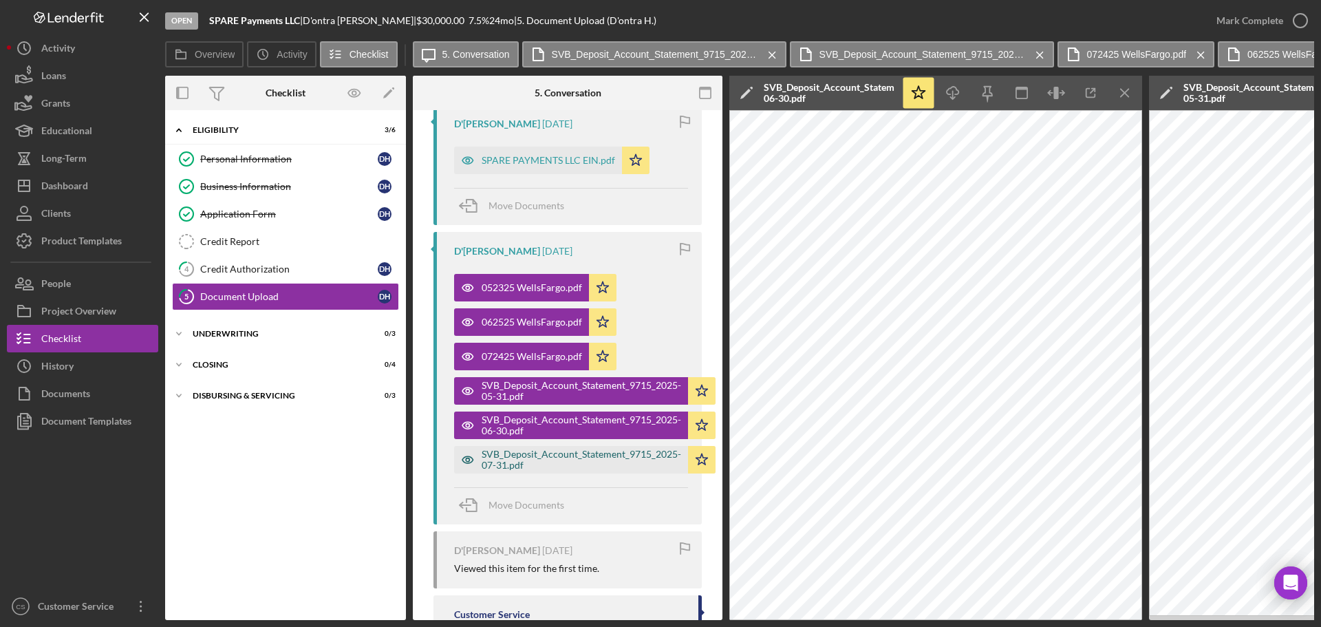
click at [533, 460] on div "SVB_Deposit_Account_Statement_9715_2025-07-31.pdf" at bounding box center [582, 460] width 200 height 22
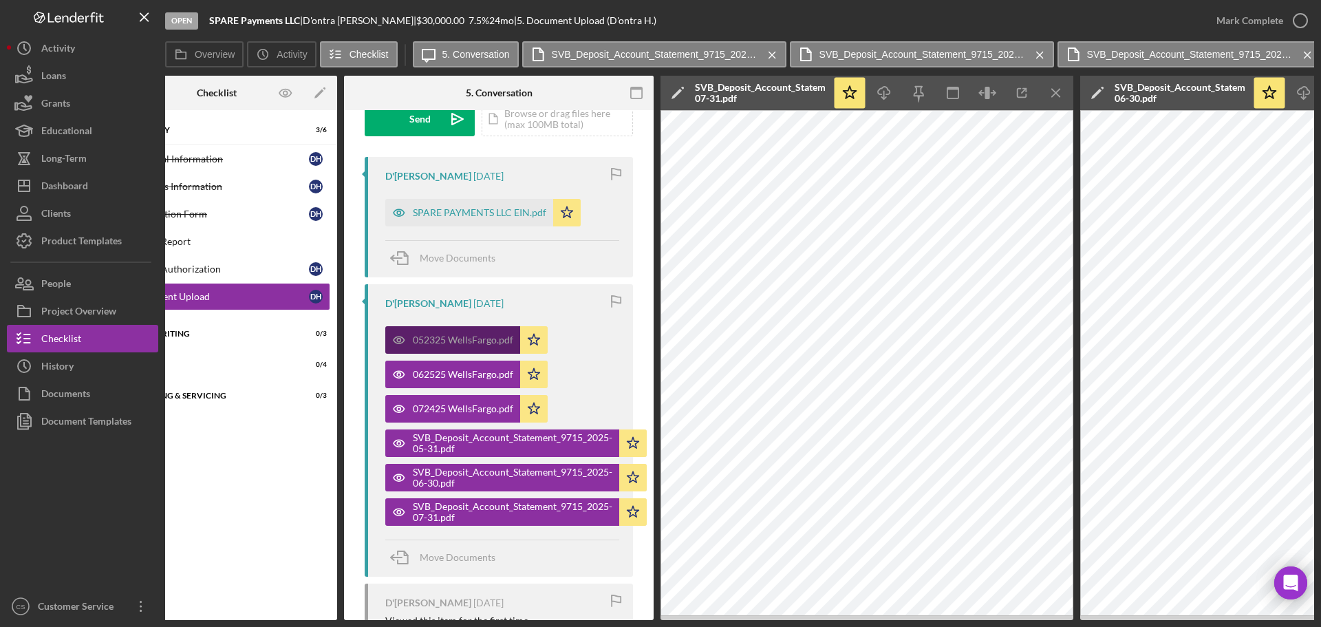
scroll to position [138, 0]
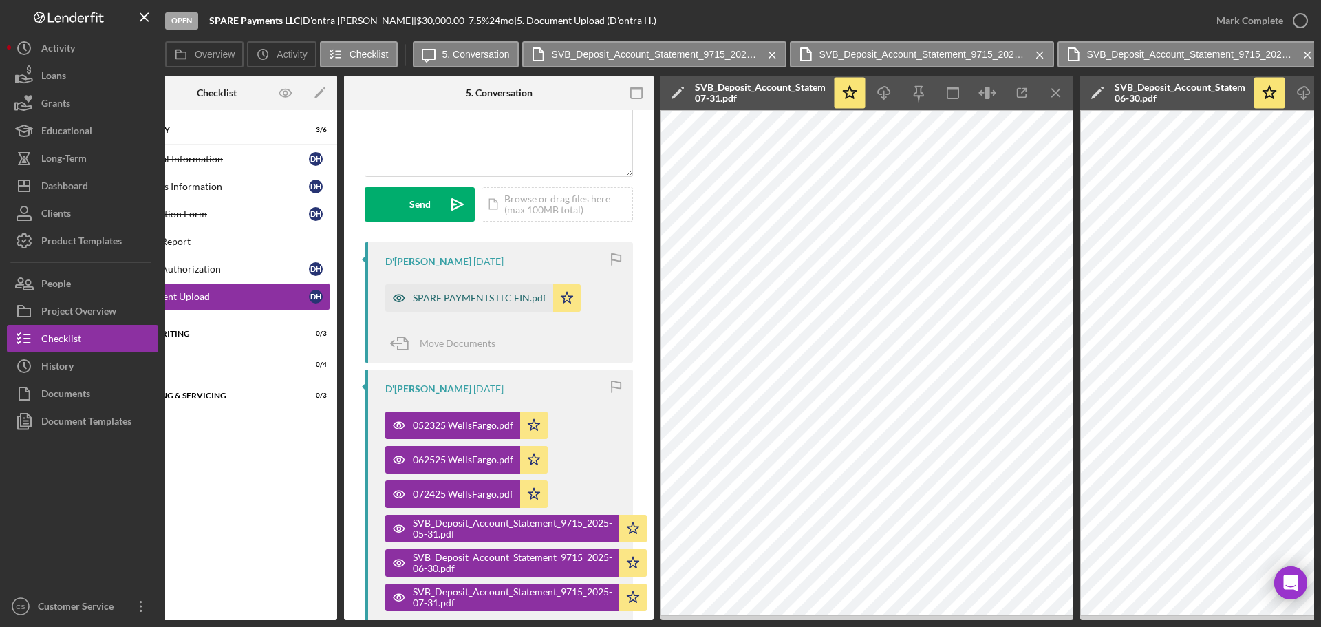
click at [484, 301] on div "SPARE PAYMENTS LLC EIN.pdf" at bounding box center [479, 297] width 133 height 11
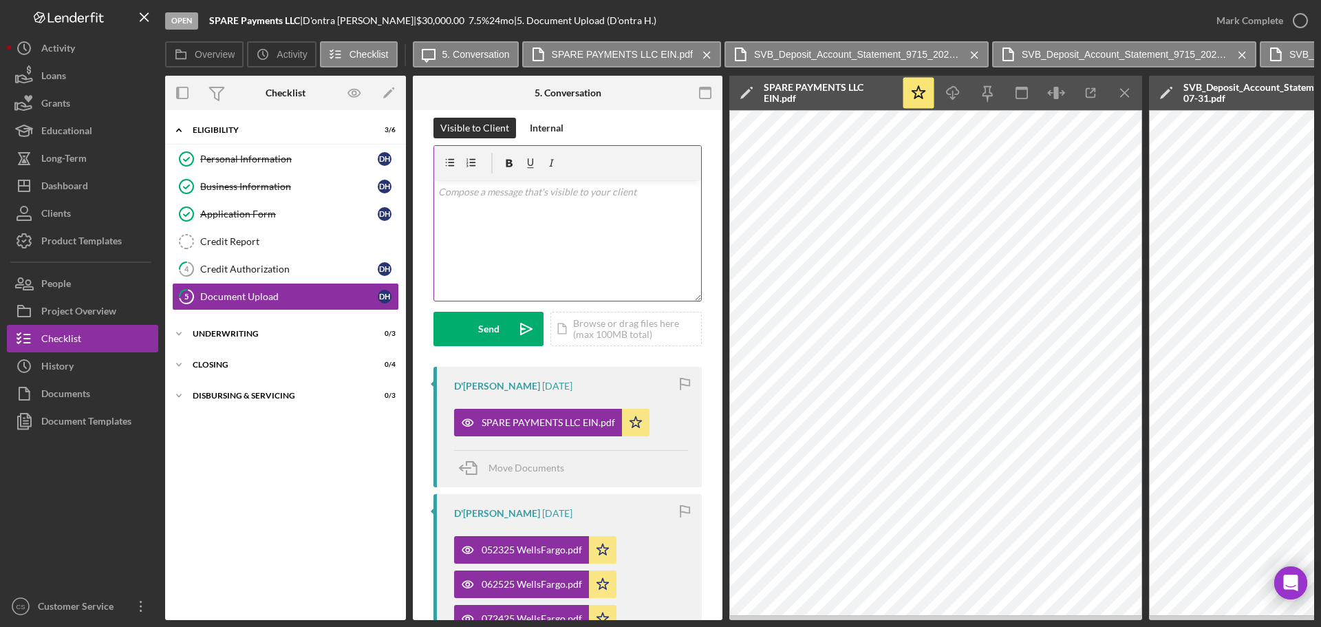
scroll to position [0, 0]
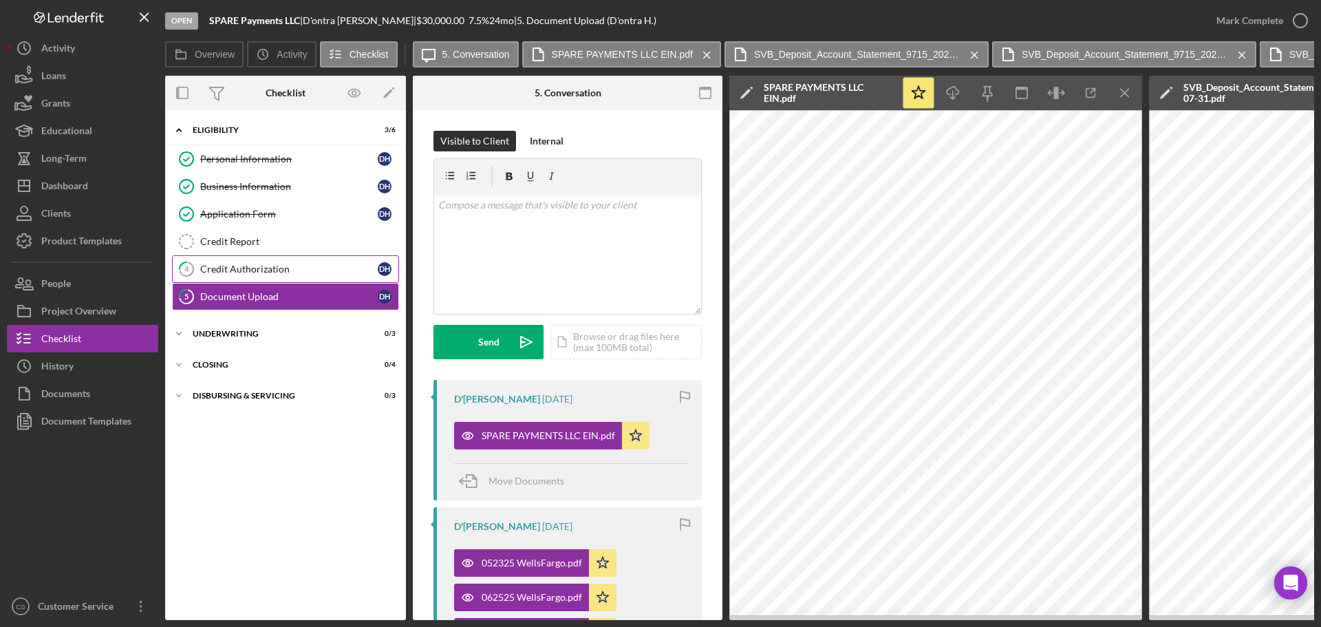
click at [303, 276] on link "4 Credit Authorization D H" at bounding box center [285, 269] width 227 height 28
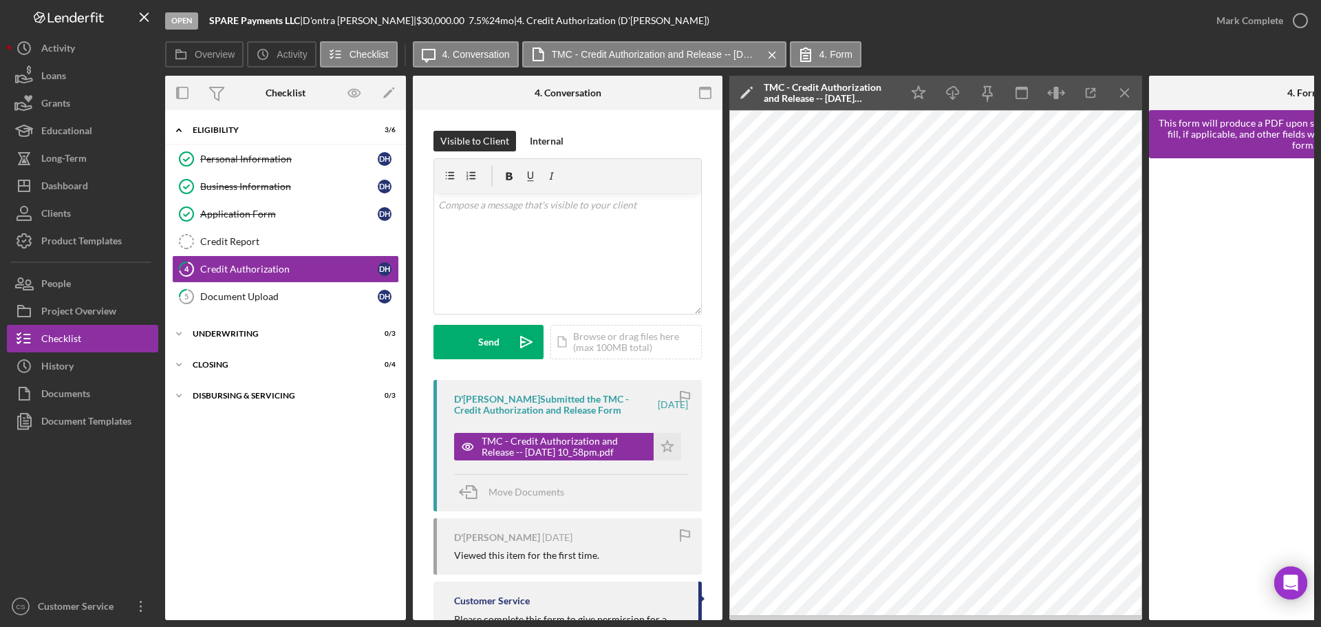
click at [368, 515] on div "Icon/Expander Eligibility 3 / 6 Personal Information Personal Information D H B…" at bounding box center [285, 365] width 241 height 496
click at [285, 268] on div "Credit Authorization" at bounding box center [289, 269] width 178 height 11
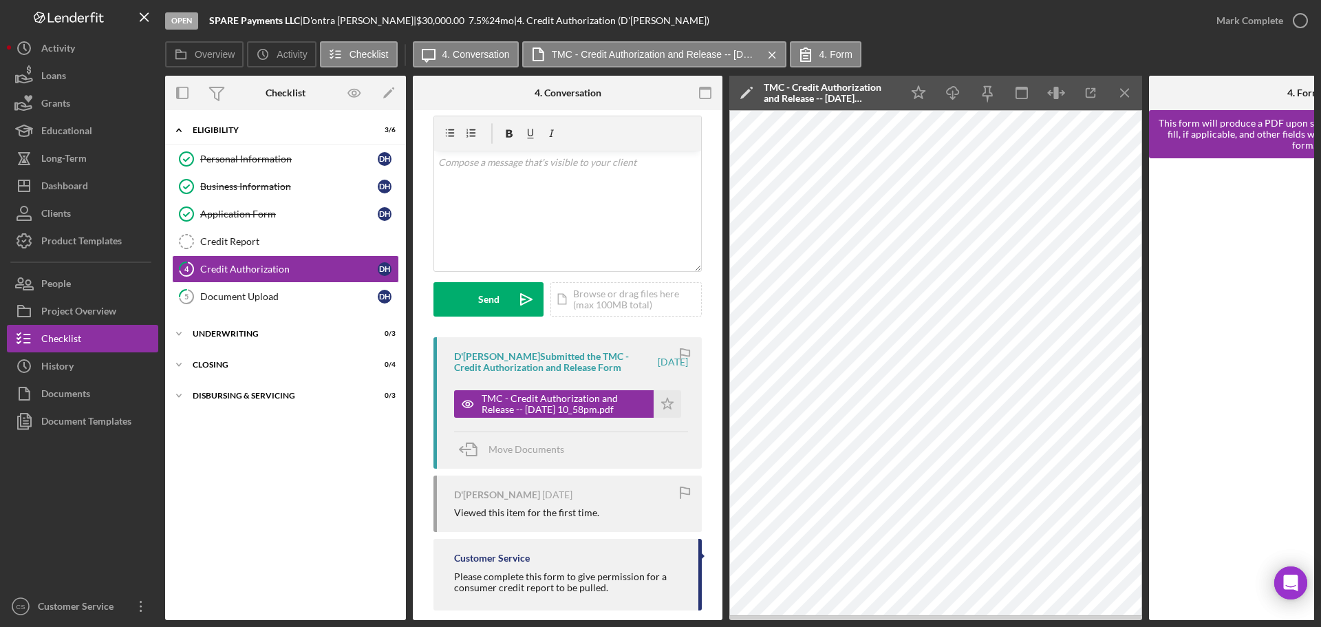
scroll to position [65, 0]
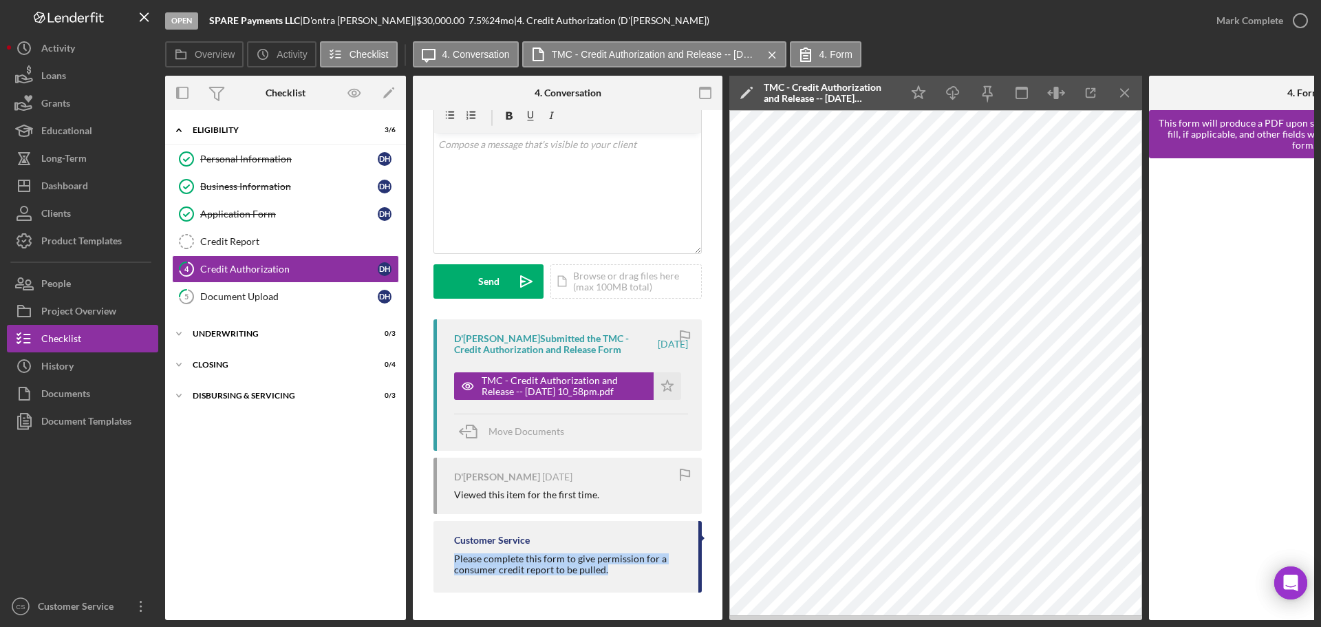
drag, startPoint x: 606, startPoint y: 568, endPoint x: 455, endPoint y: 555, distance: 151.2
click at [455, 555] on div "Please complete this form to give permission for a consumer credit report to be…" at bounding box center [569, 564] width 230 height 22
copy div "Please complete this form to give permission for a consumer credit report to be…"
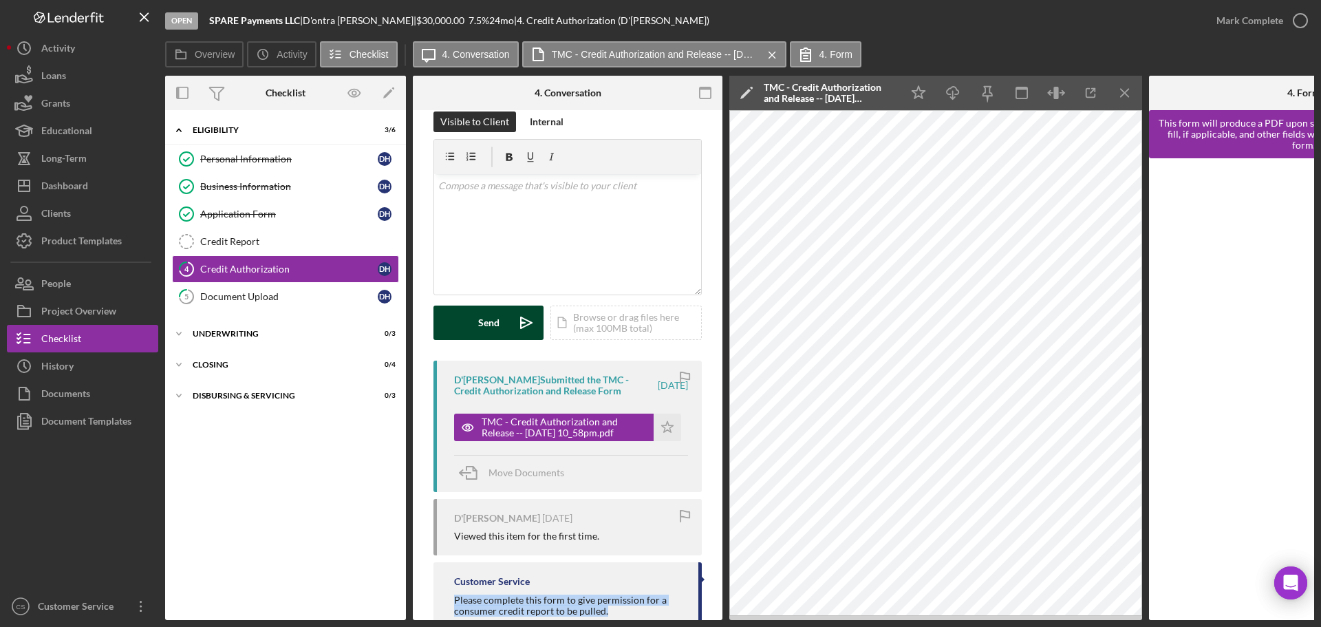
scroll to position [0, 0]
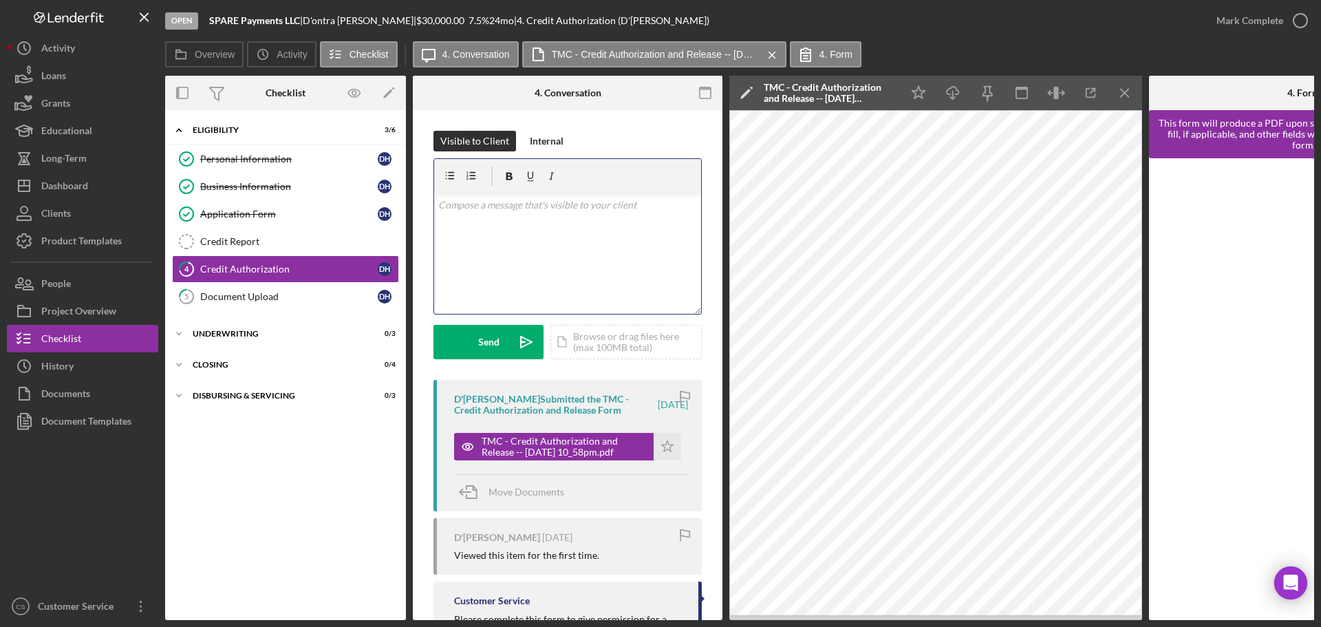
click at [504, 249] on div "v Color teal Color pink Remove color Add row above Add row below Add column bef…" at bounding box center [567, 253] width 267 height 120
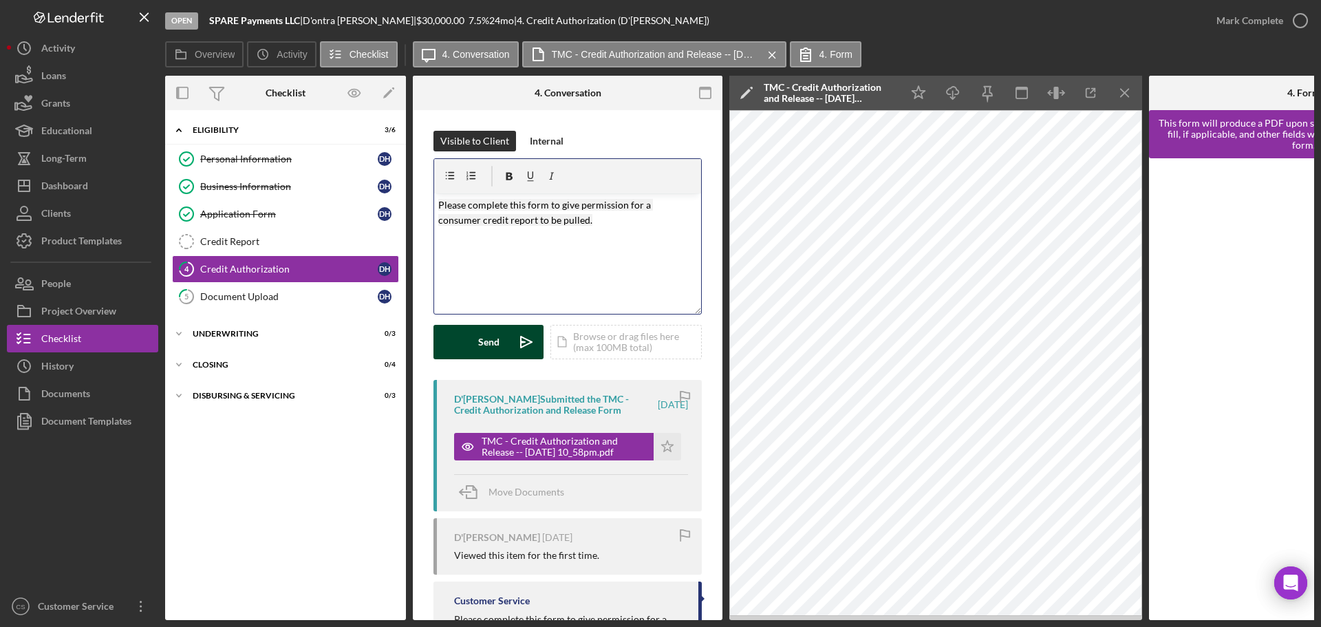
click at [488, 347] on div "Send" at bounding box center [488, 342] width 21 height 34
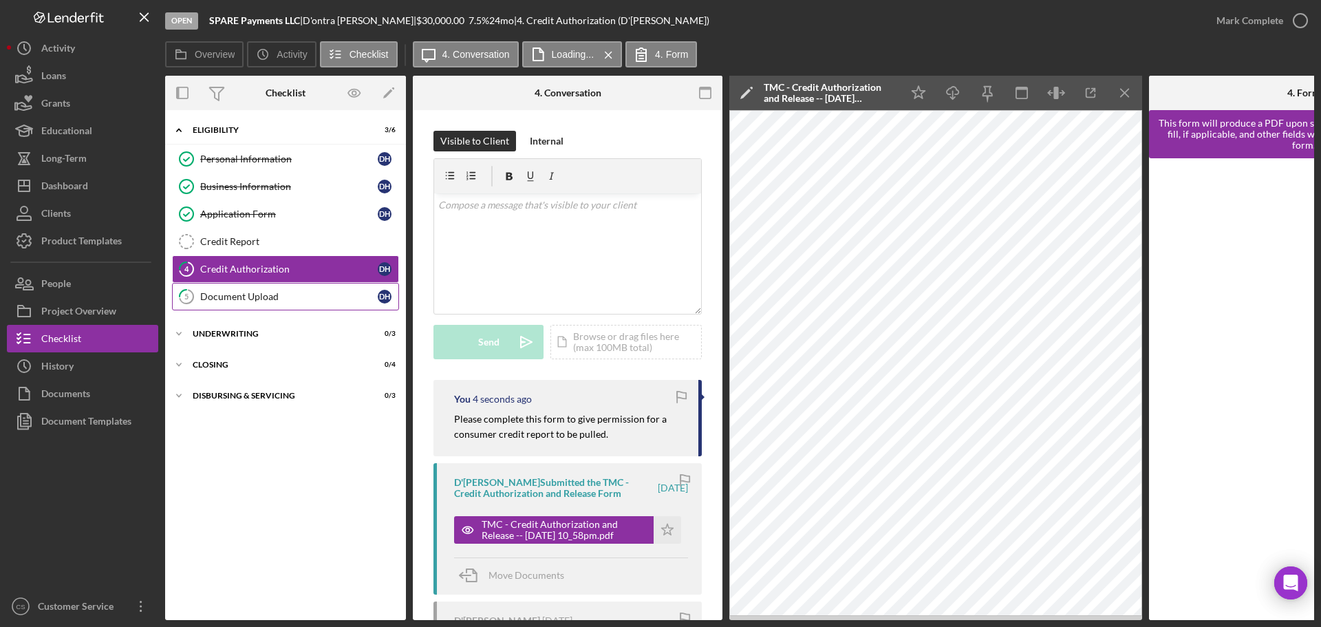
click at [304, 306] on link "5 Document Upload D H" at bounding box center [285, 297] width 227 height 28
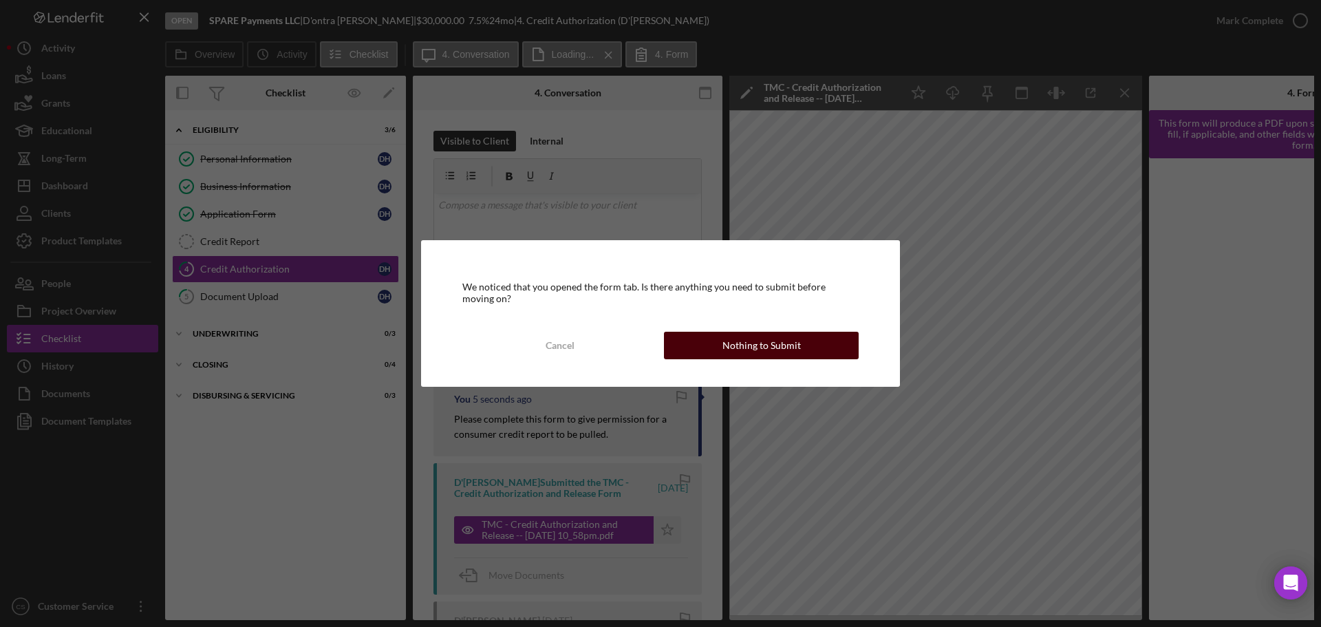
click at [700, 345] on button "Nothing to Submit" at bounding box center [761, 346] width 195 height 28
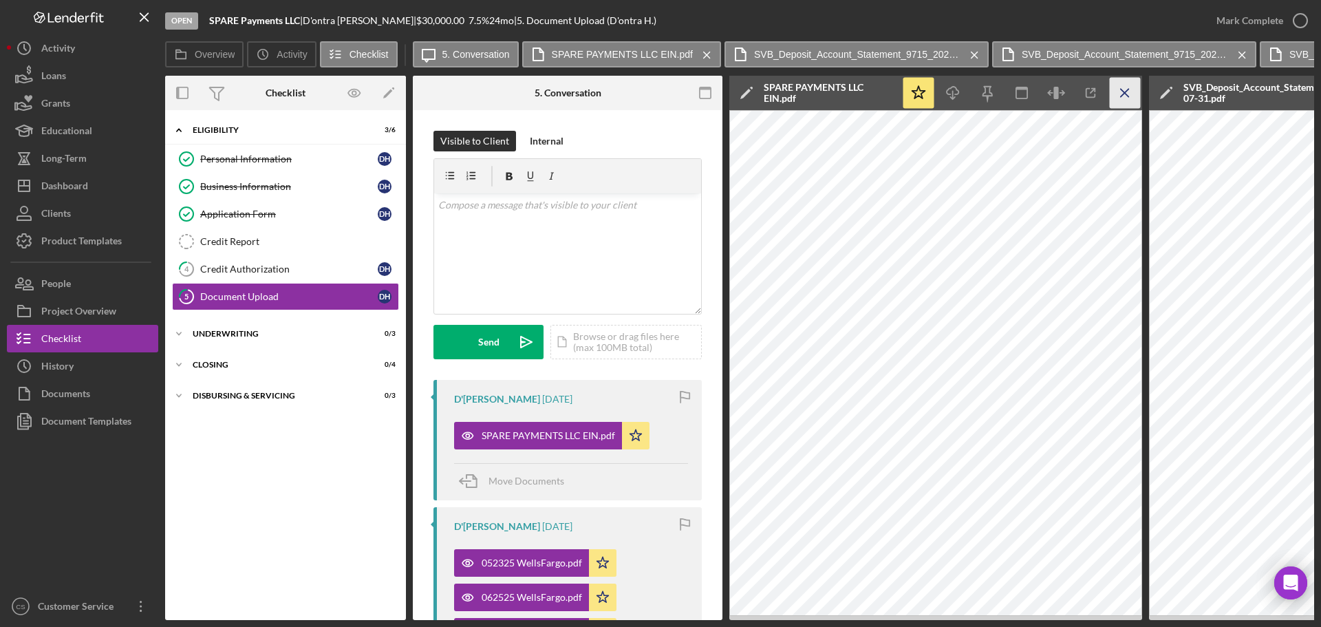
click at [1117, 96] on icon "Icon/Menu Close" at bounding box center [1125, 93] width 31 height 31
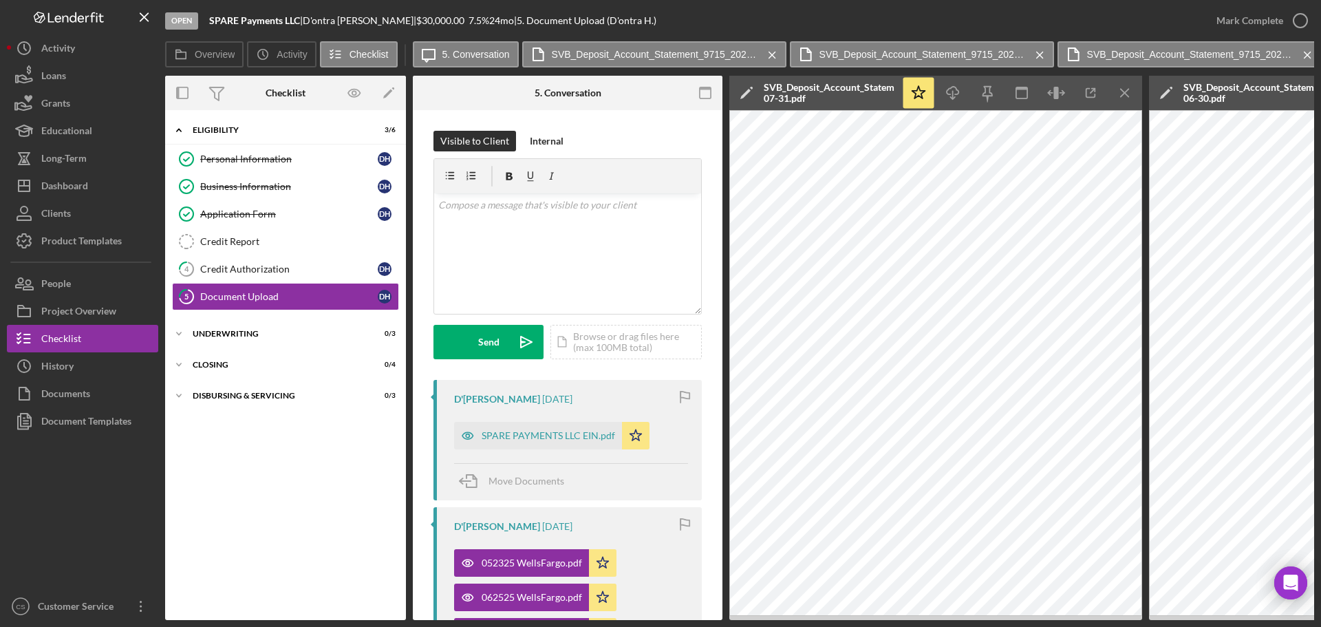
click at [1117, 96] on icon "Icon/Menu Close" at bounding box center [1125, 93] width 31 height 31
click at [1121, 92] on icon "Icon/Menu Close" at bounding box center [1125, 93] width 31 height 31
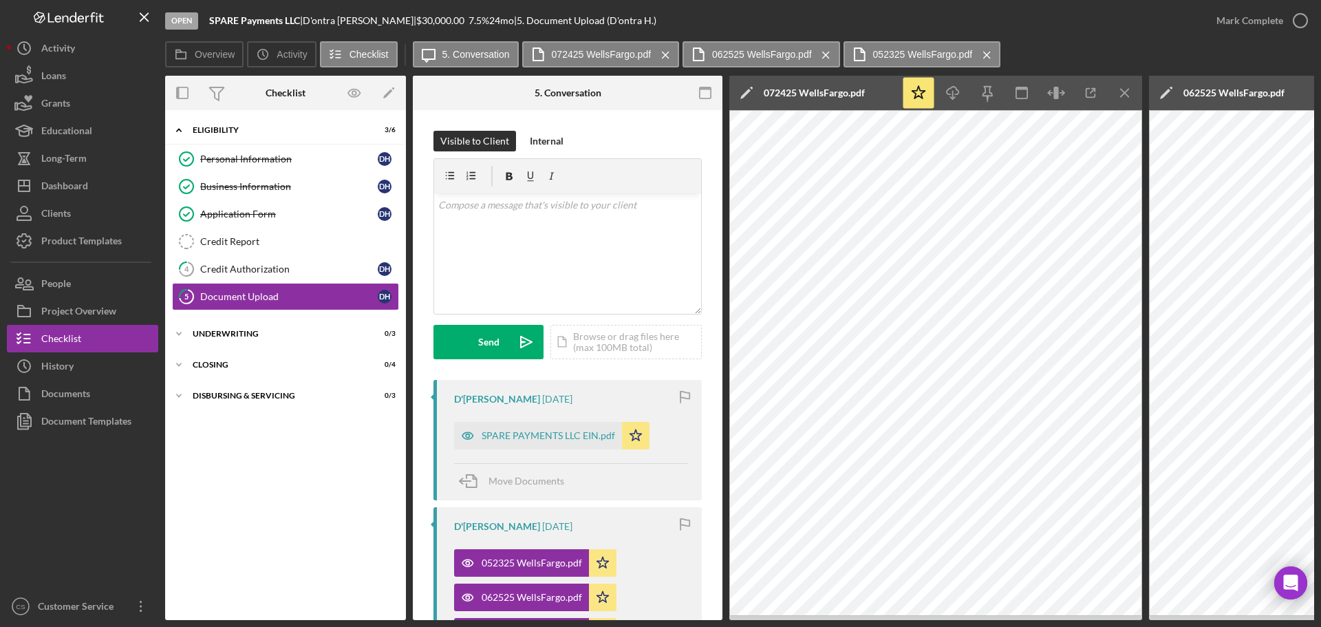
click at [1121, 92] on icon "Icon/Menu Close" at bounding box center [1125, 93] width 31 height 31
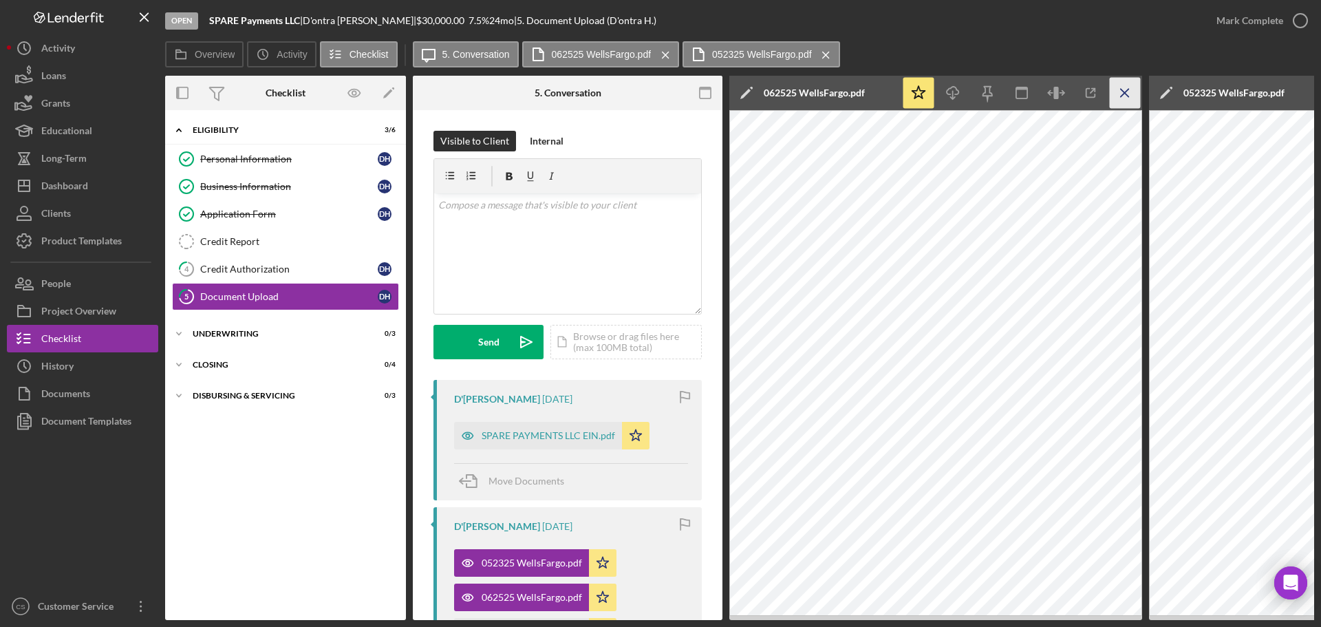
click at [1130, 90] on icon "Icon/Menu Close" at bounding box center [1125, 93] width 31 height 31
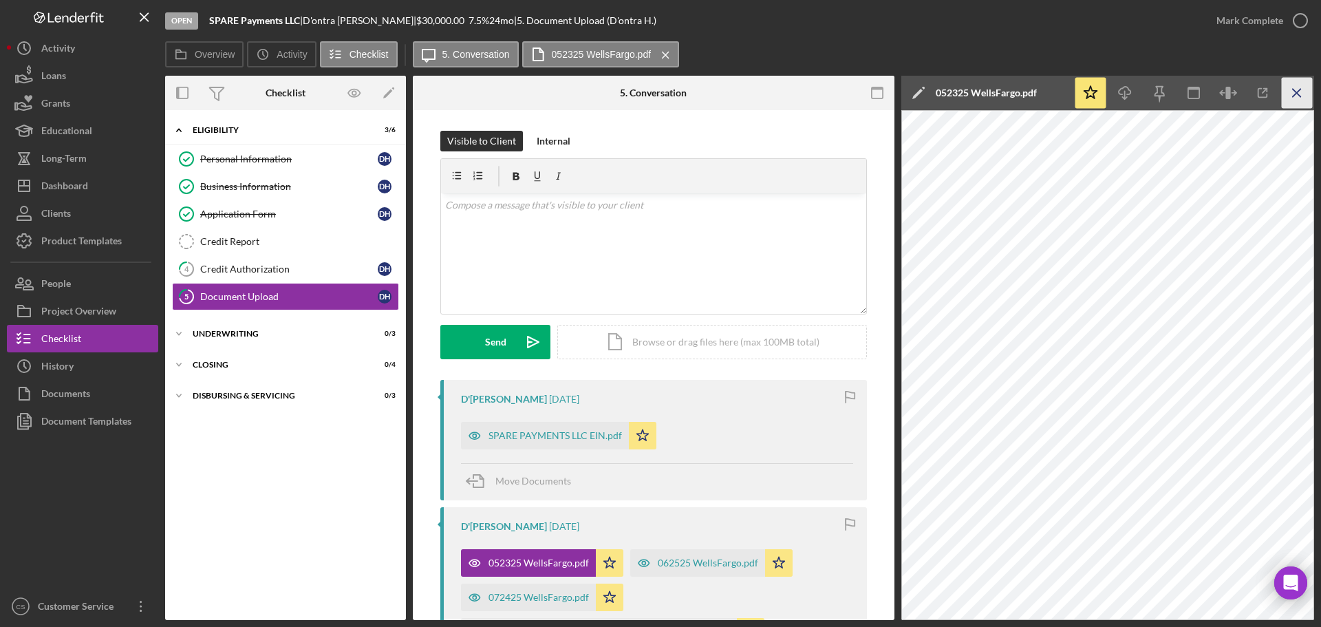
click at [1293, 89] on line "button" at bounding box center [1297, 93] width 8 height 8
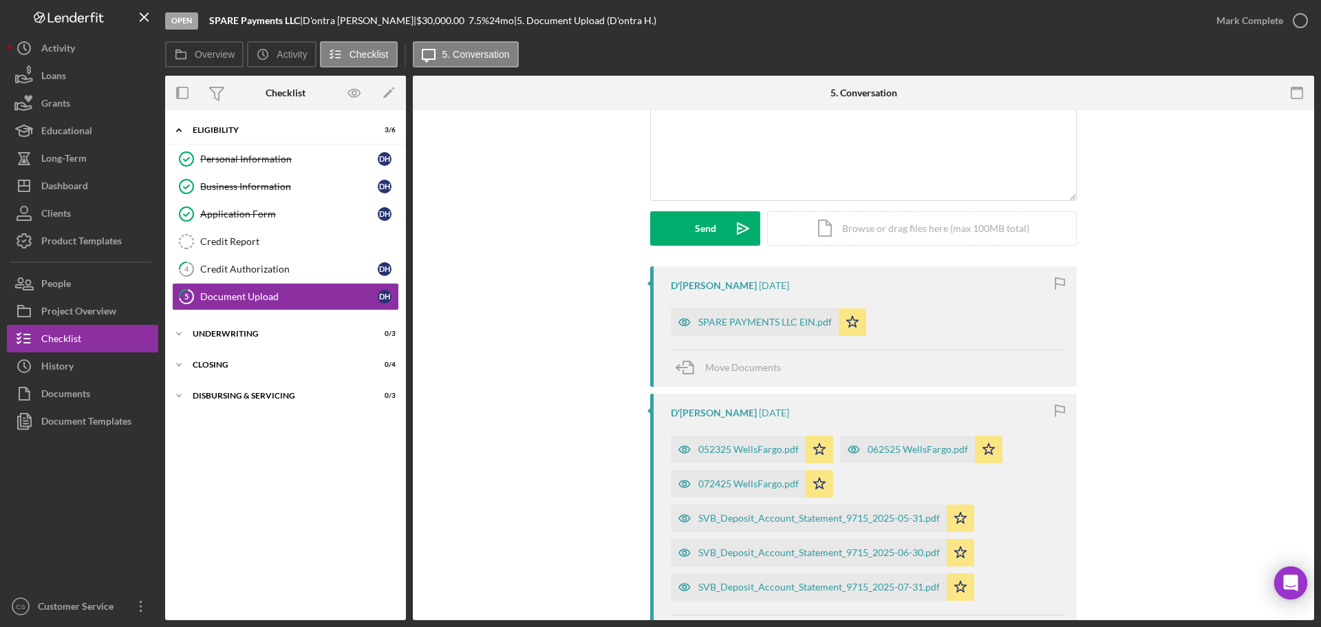
scroll to position [138, 0]
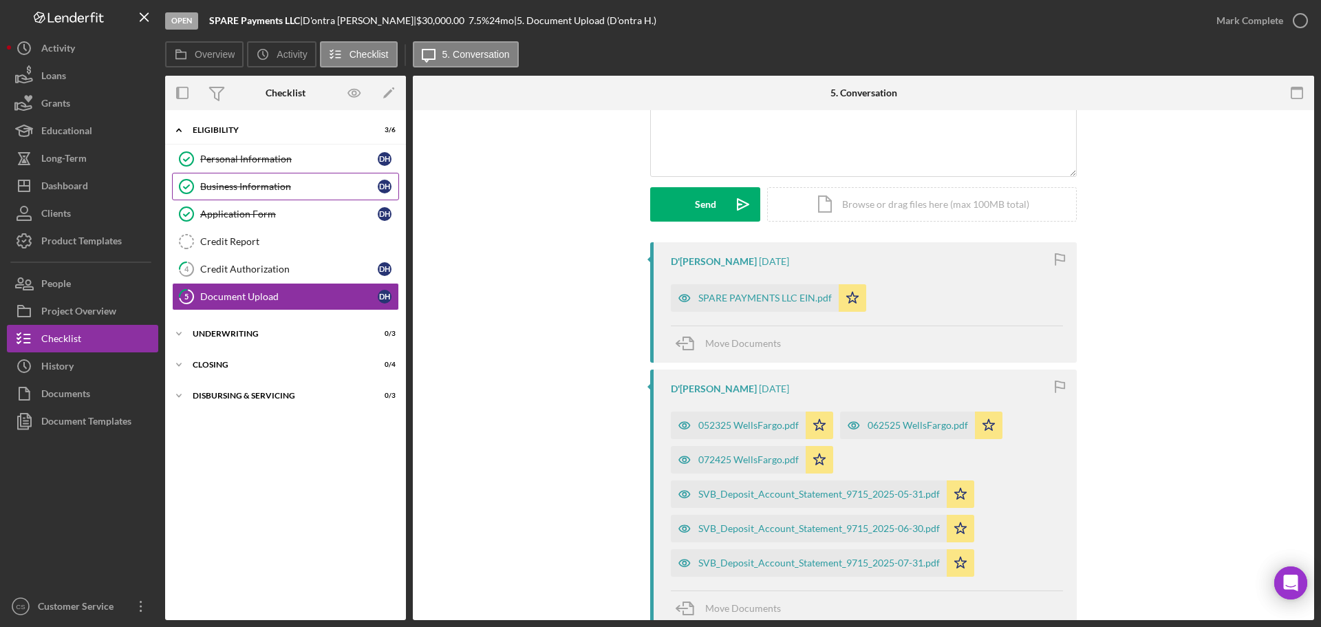
click at [321, 190] on div "Business Information" at bounding box center [289, 186] width 178 height 11
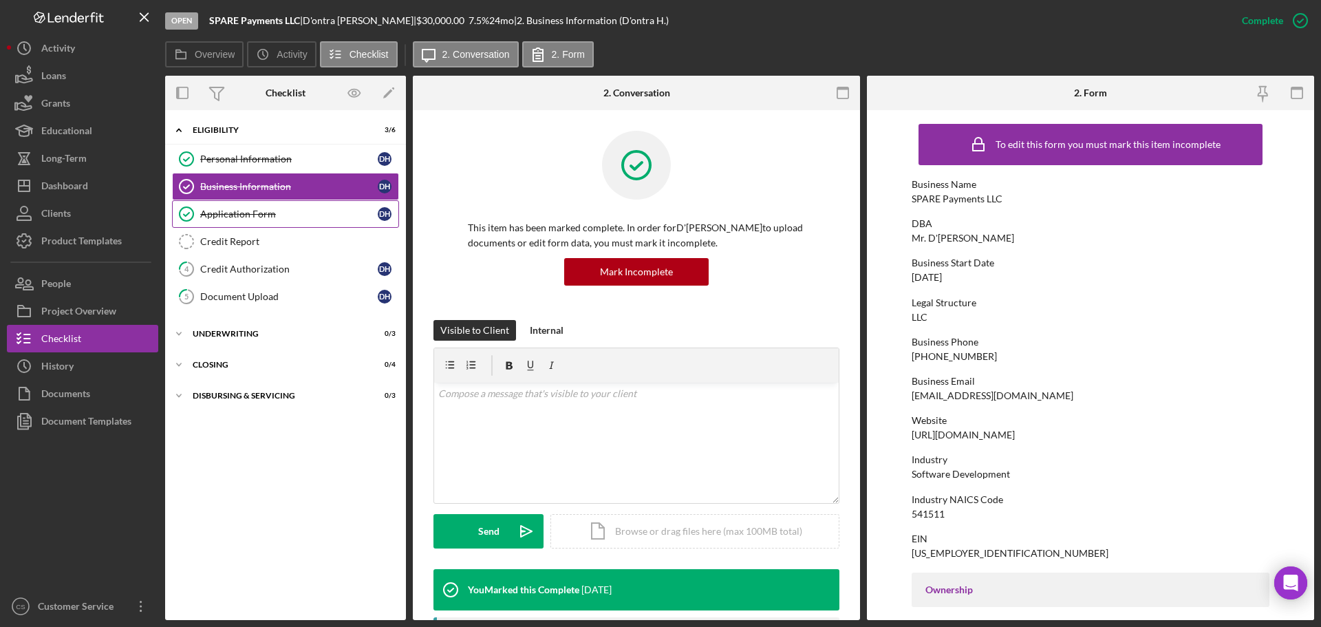
click at [313, 219] on div "Application Form" at bounding box center [289, 213] width 178 height 11
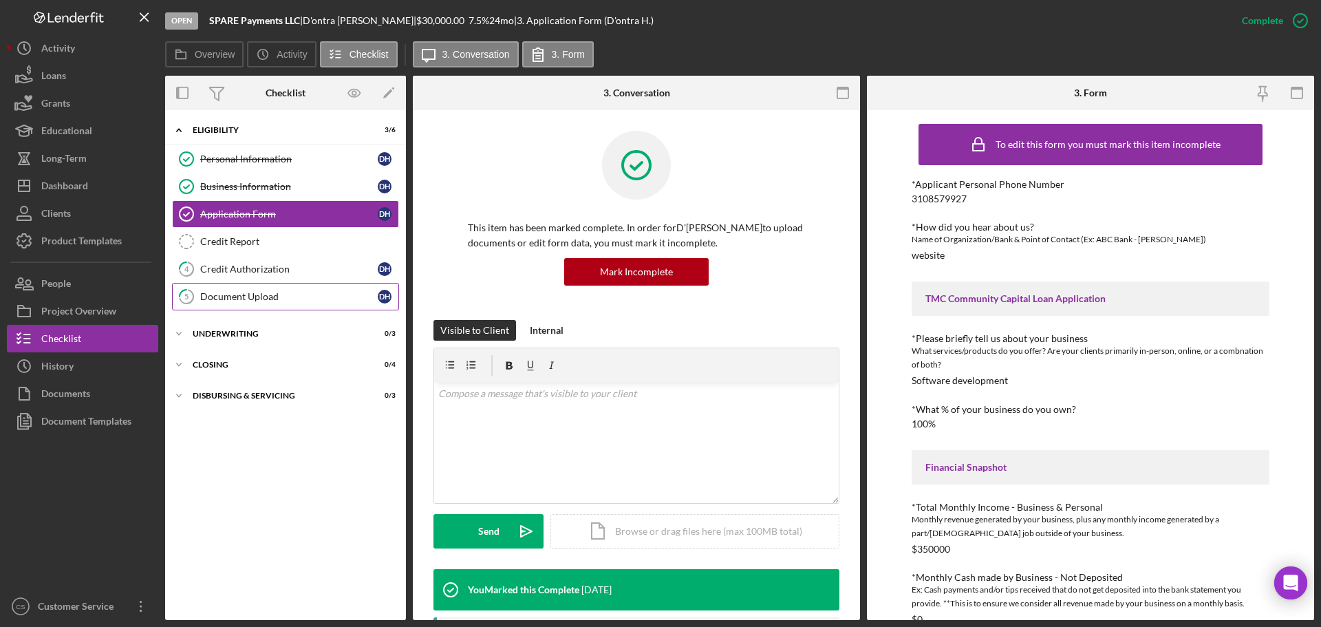
click at [315, 291] on div "Document Upload" at bounding box center [289, 296] width 178 height 11
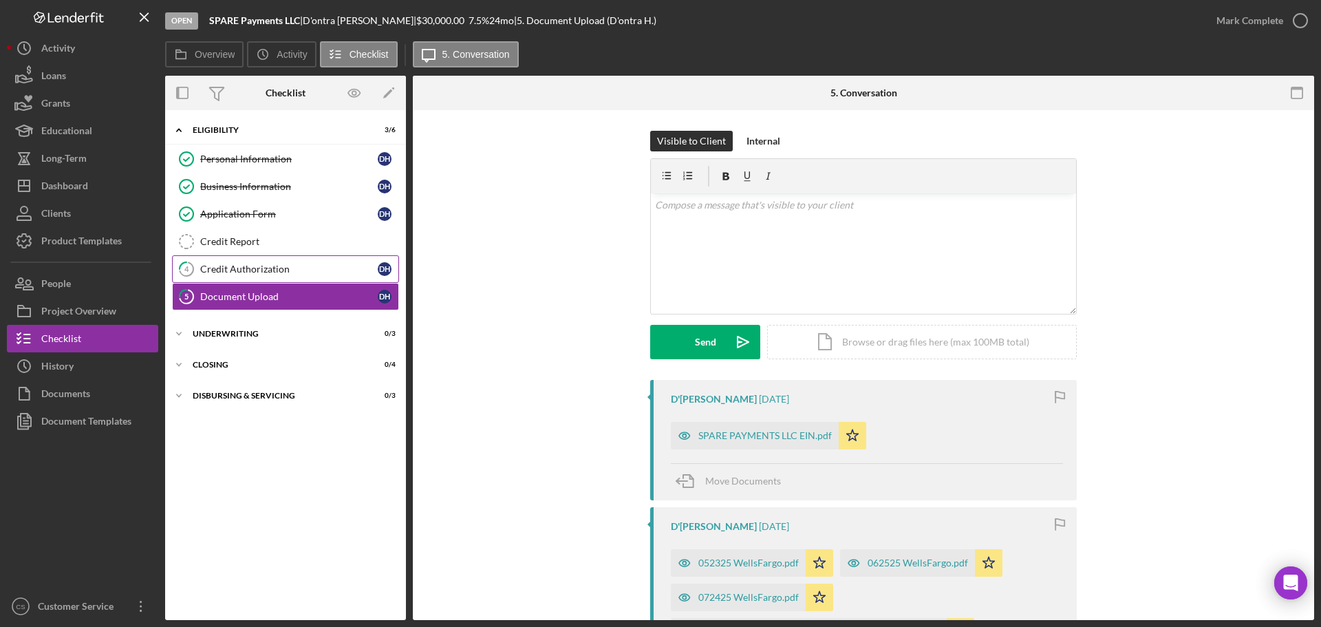
click at [319, 265] on div "Credit Authorization" at bounding box center [289, 269] width 178 height 11
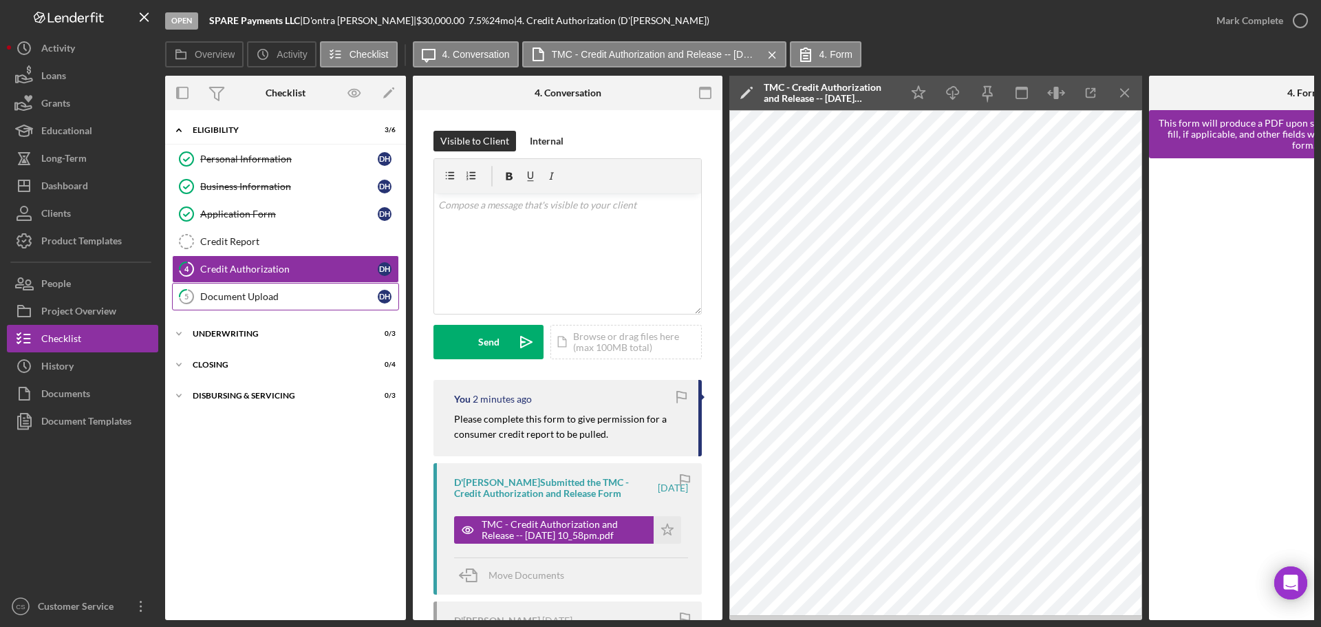
click at [314, 290] on link "5 Document Upload D H" at bounding box center [285, 297] width 227 height 28
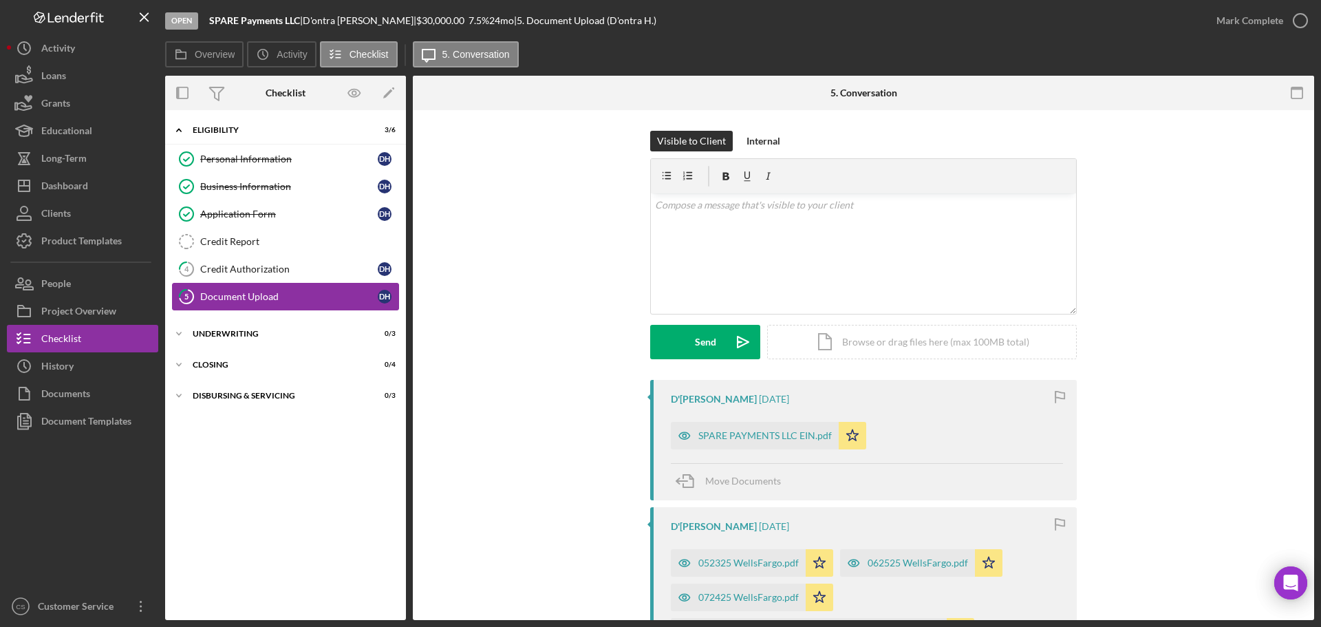
click at [315, 283] on link "5 Document Upload D H" at bounding box center [285, 297] width 227 height 28
click at [321, 269] on div "Credit Authorization" at bounding box center [289, 269] width 178 height 11
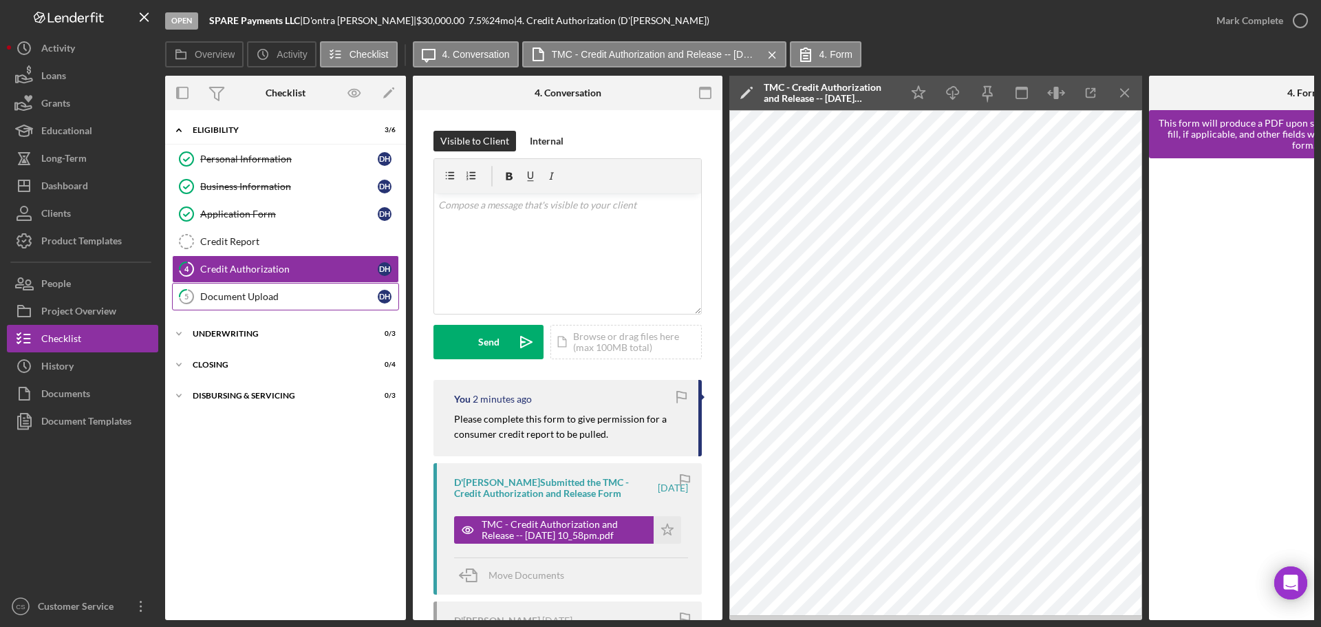
click at [270, 300] on div "Document Upload" at bounding box center [289, 296] width 178 height 11
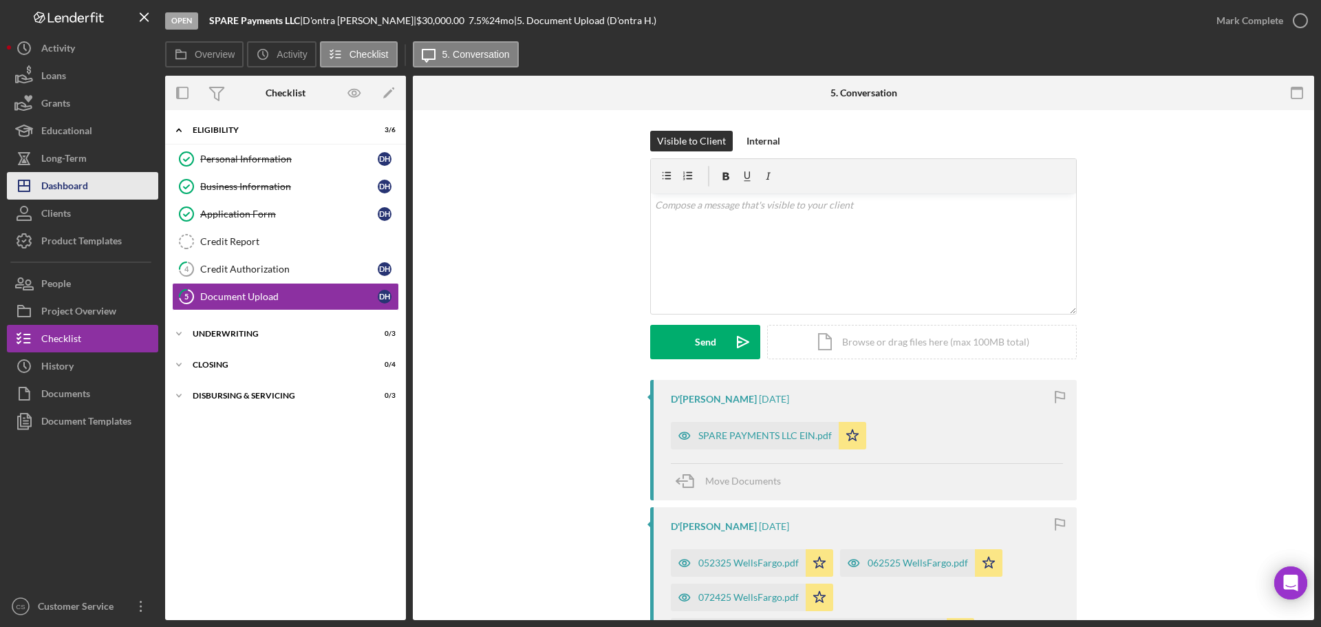
click at [92, 191] on button "Icon/Dashboard Dashboard" at bounding box center [82, 186] width 151 height 28
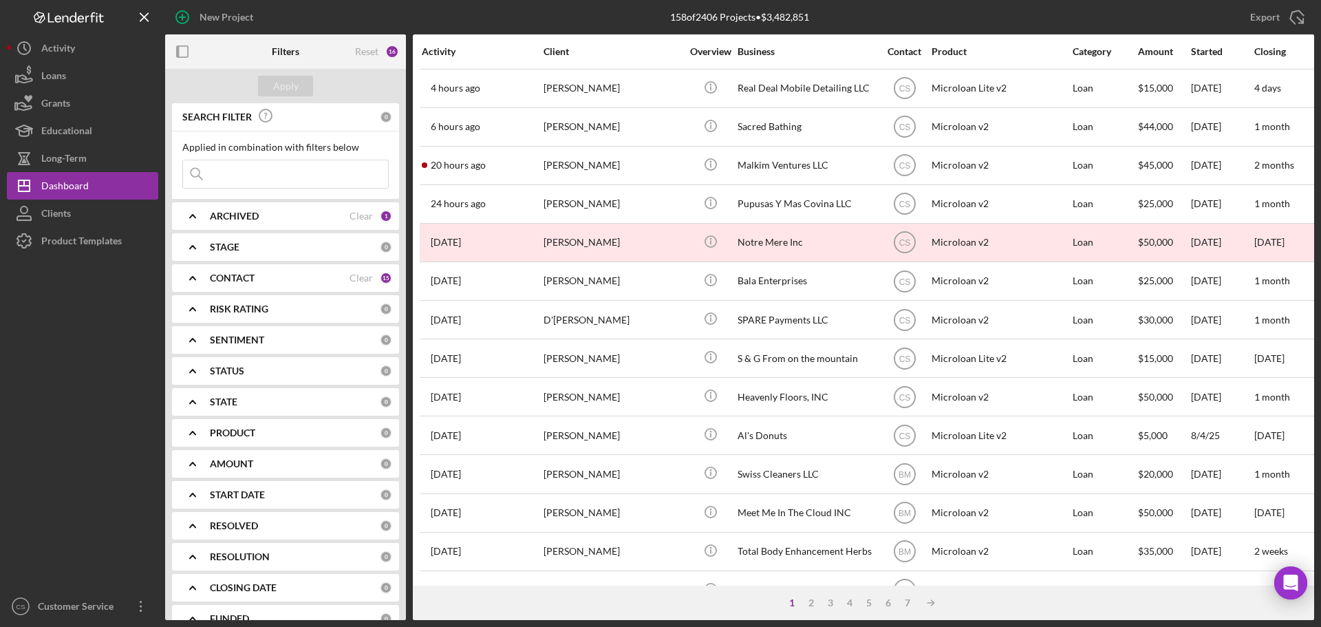
click at [568, 19] on div "158 of 2406 Projects • $3,482,851" at bounding box center [739, 17] width 383 height 34
click at [54, 182] on div "Dashboard" at bounding box center [64, 187] width 47 height 31
